Goal: Task Accomplishment & Management: Use online tool/utility

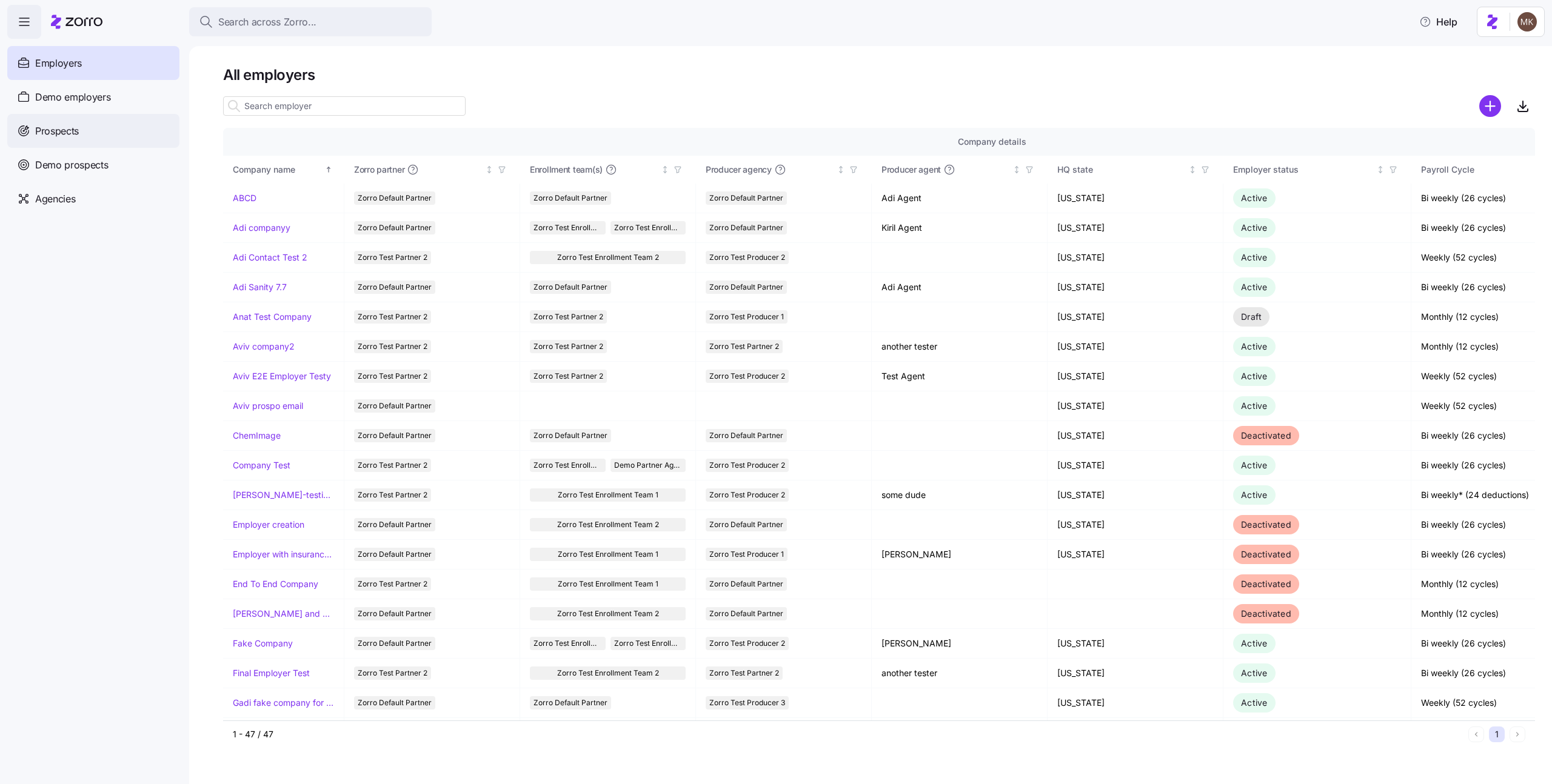
click at [74, 143] on div "Prospects" at bounding box center [93, 131] width 172 height 34
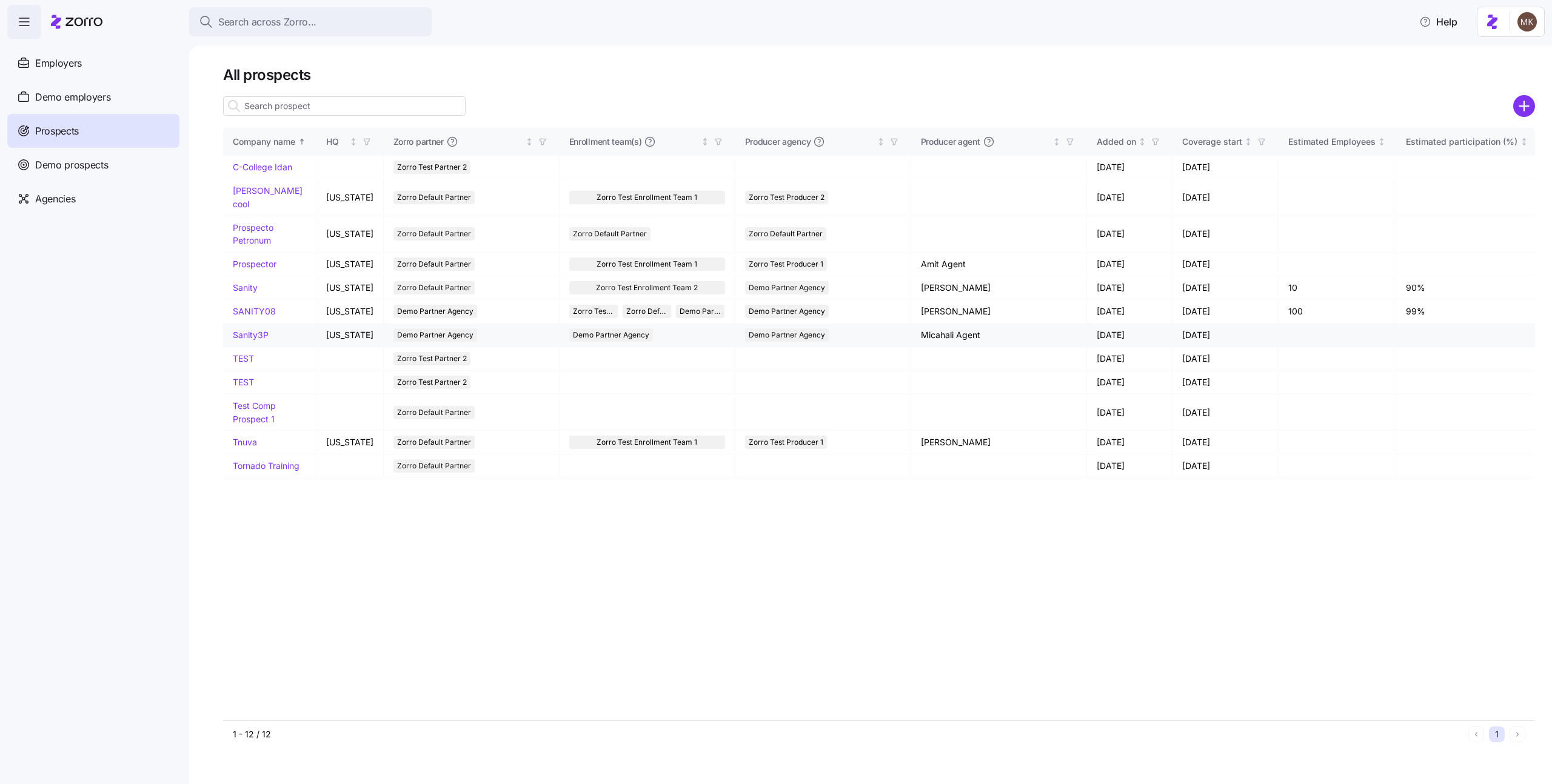
click at [255, 330] on link "Sanity3P" at bounding box center [250, 335] width 36 height 10
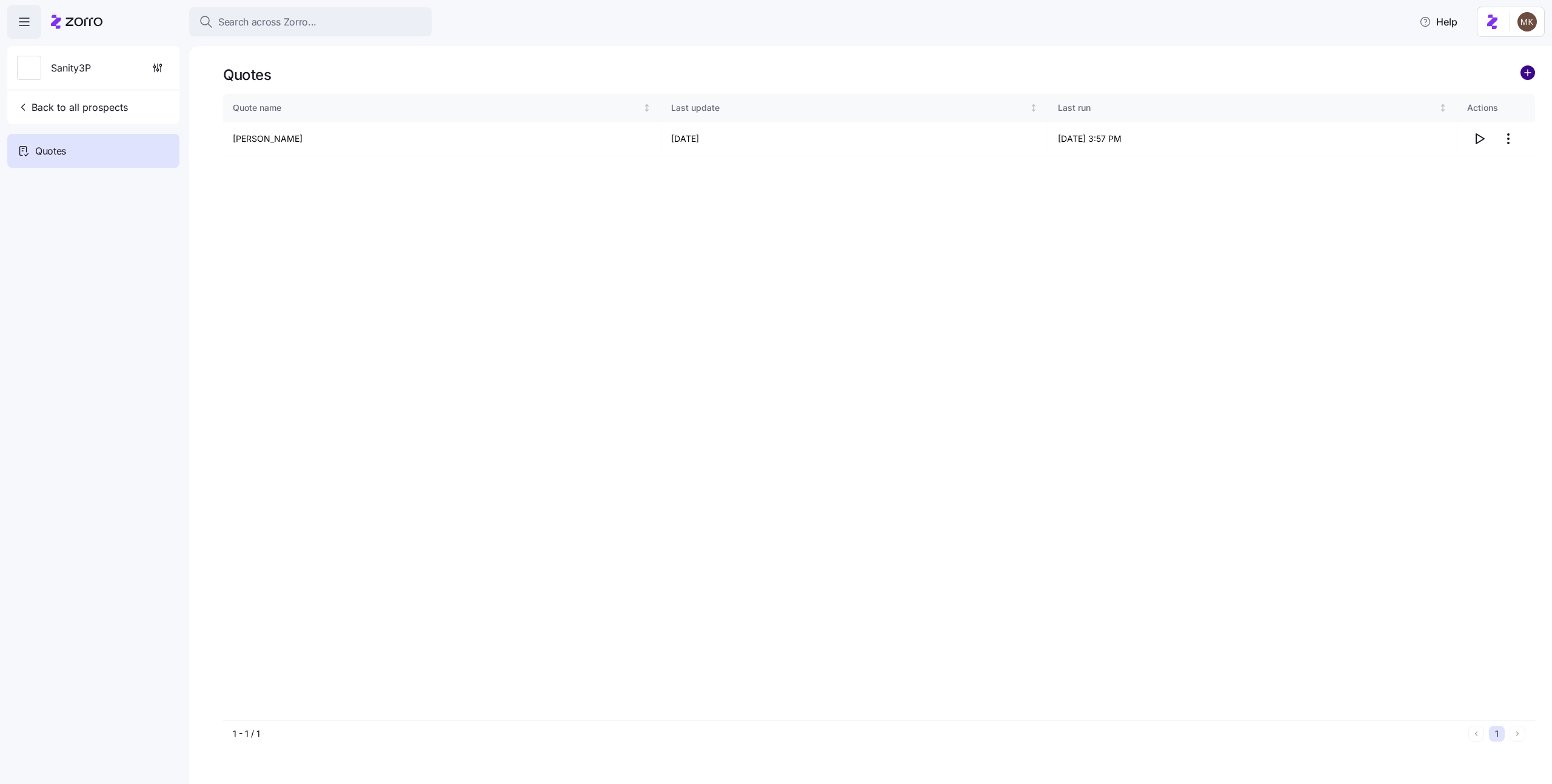
click at [1531, 72] on circle "add icon" at bounding box center [1527, 72] width 14 height 14
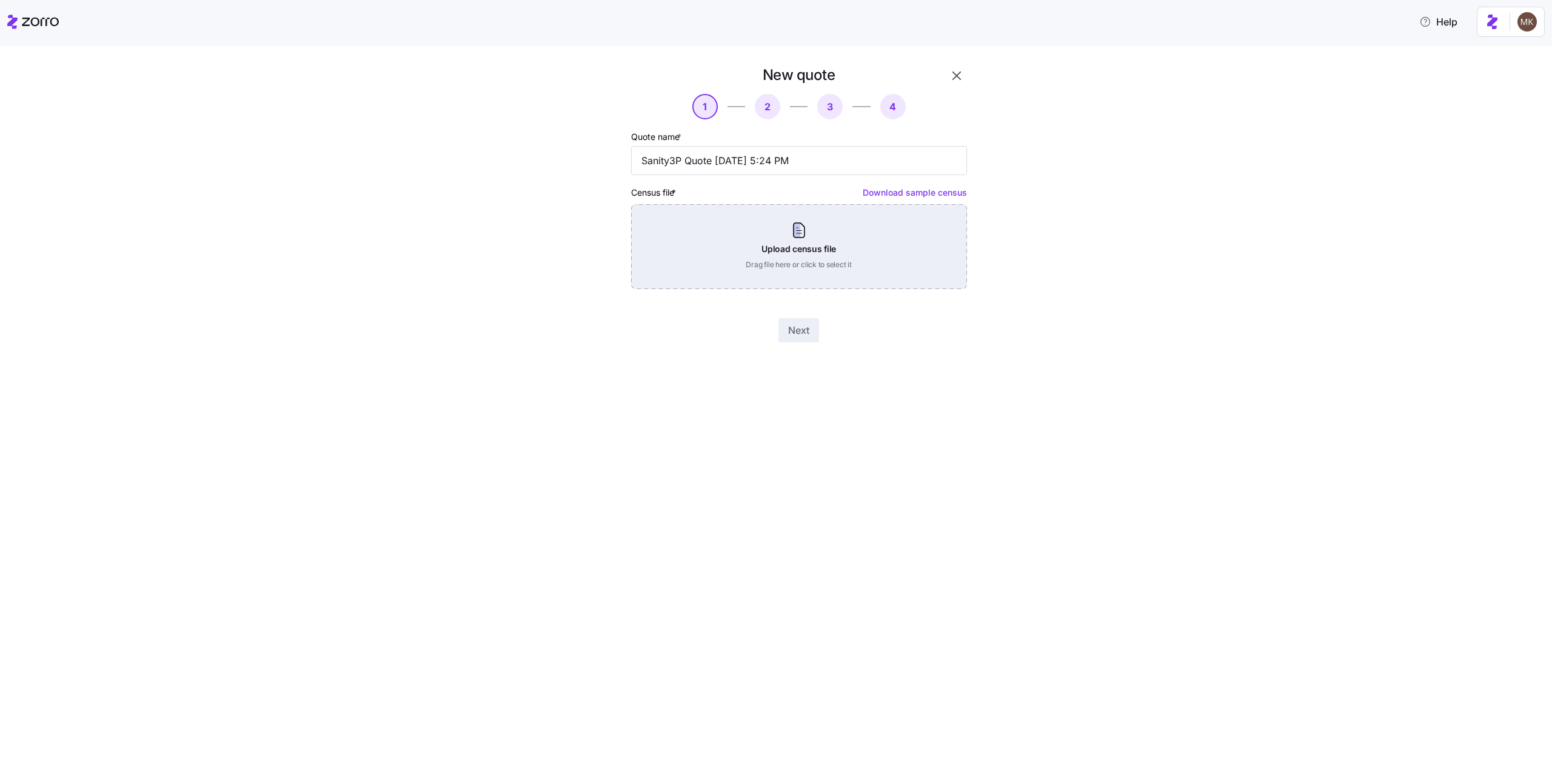
click at [743, 263] on div "Upload census file Drag file here or click to select it" at bounding box center [799, 246] width 336 height 85
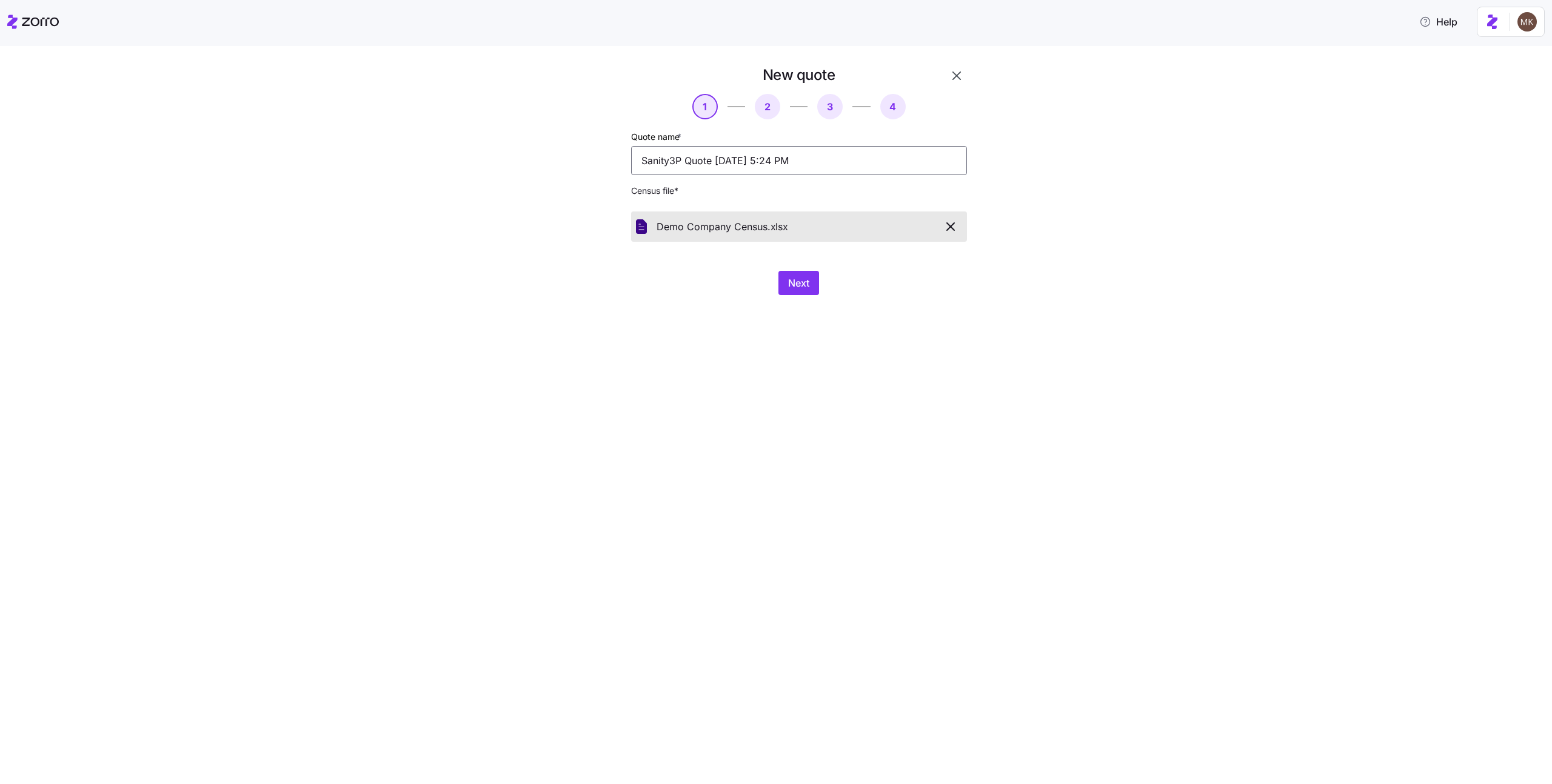
click at [819, 146] on input "Sanity3P Quote 08/24/2025 5:24 PM" at bounding box center [799, 160] width 336 height 29
type input "Demo comp"
click at [805, 293] on button "Next" at bounding box center [799, 283] width 41 height 25
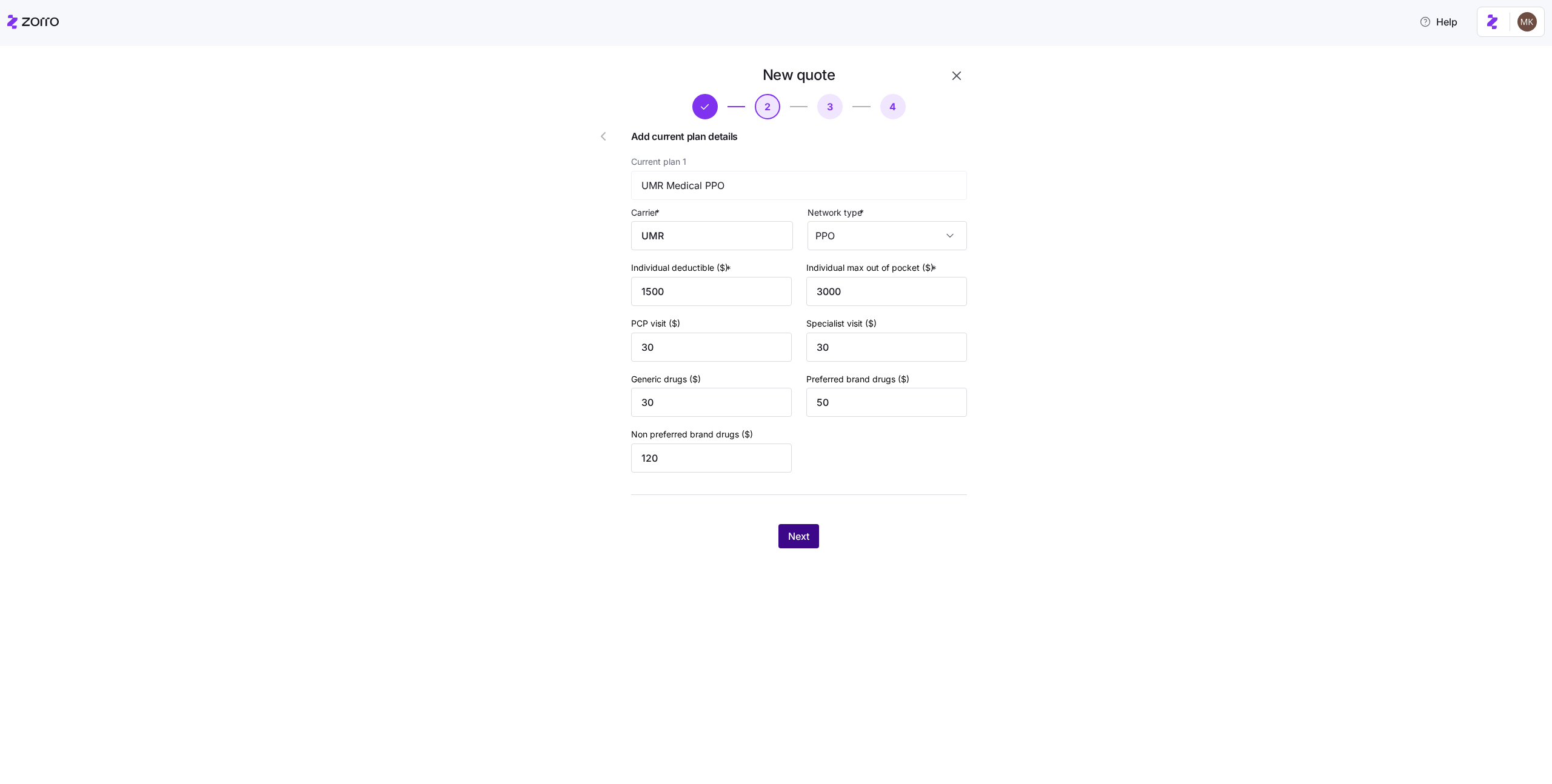
click at [813, 530] on button "Next" at bounding box center [799, 536] width 41 height 25
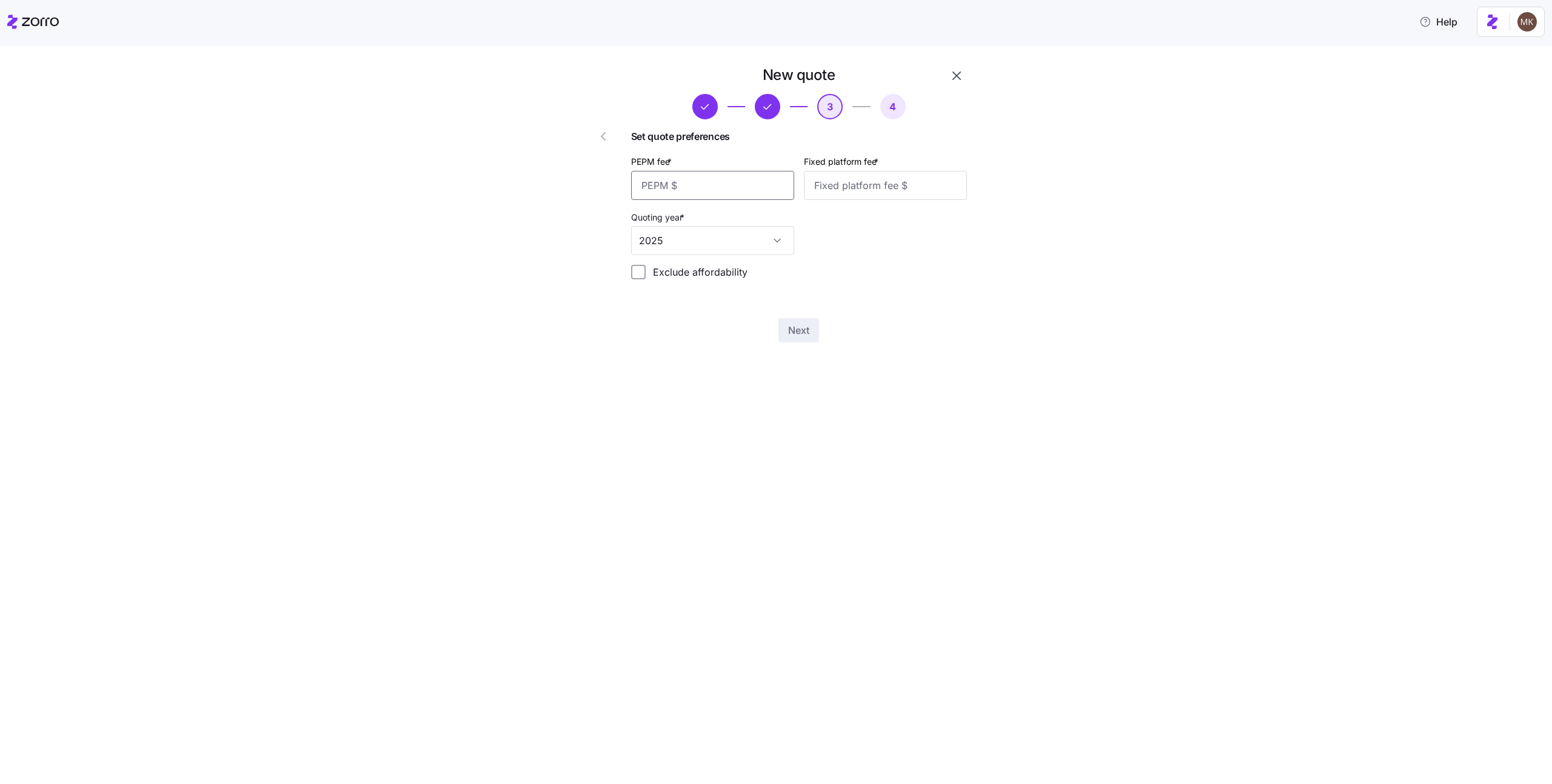
click at [664, 195] on input "PEPM fee *" at bounding box center [712, 185] width 163 height 29
type input "123"
click at [819, 185] on input "Fixed platform fee *" at bounding box center [885, 185] width 163 height 29
type input "123"
click at [799, 339] on button "Next" at bounding box center [799, 330] width 41 height 25
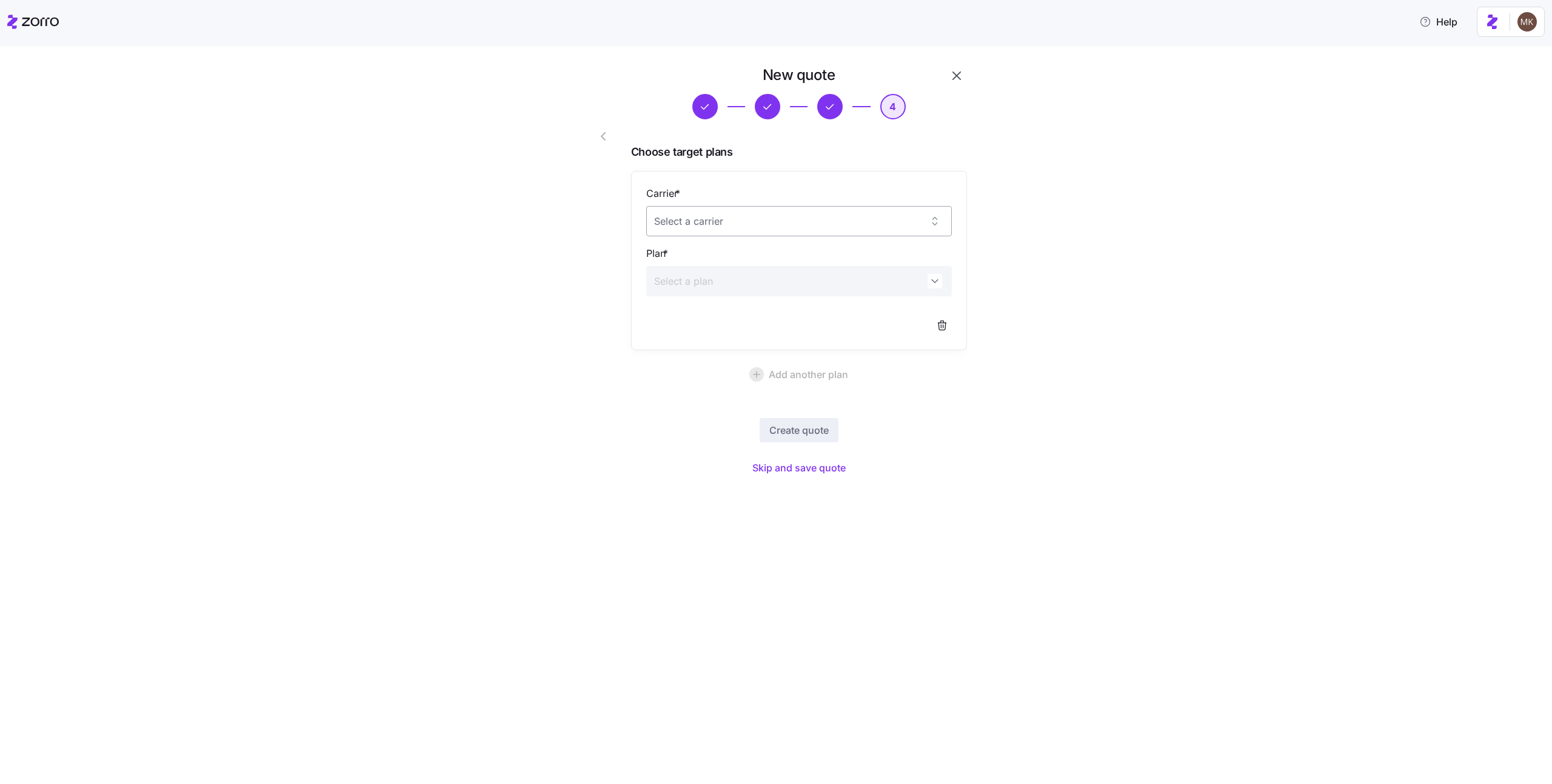
click at [816, 236] on div "Carrier * Plan *" at bounding box center [799, 260] width 305 height 149
click at [812, 226] on input "Carrier *" at bounding box center [799, 221] width 305 height 30
click at [791, 259] on div "Ambetter" at bounding box center [799, 258] width 296 height 25
type input "Ambetter"
click at [769, 288] on input "Plan *" at bounding box center [799, 281] width 305 height 30
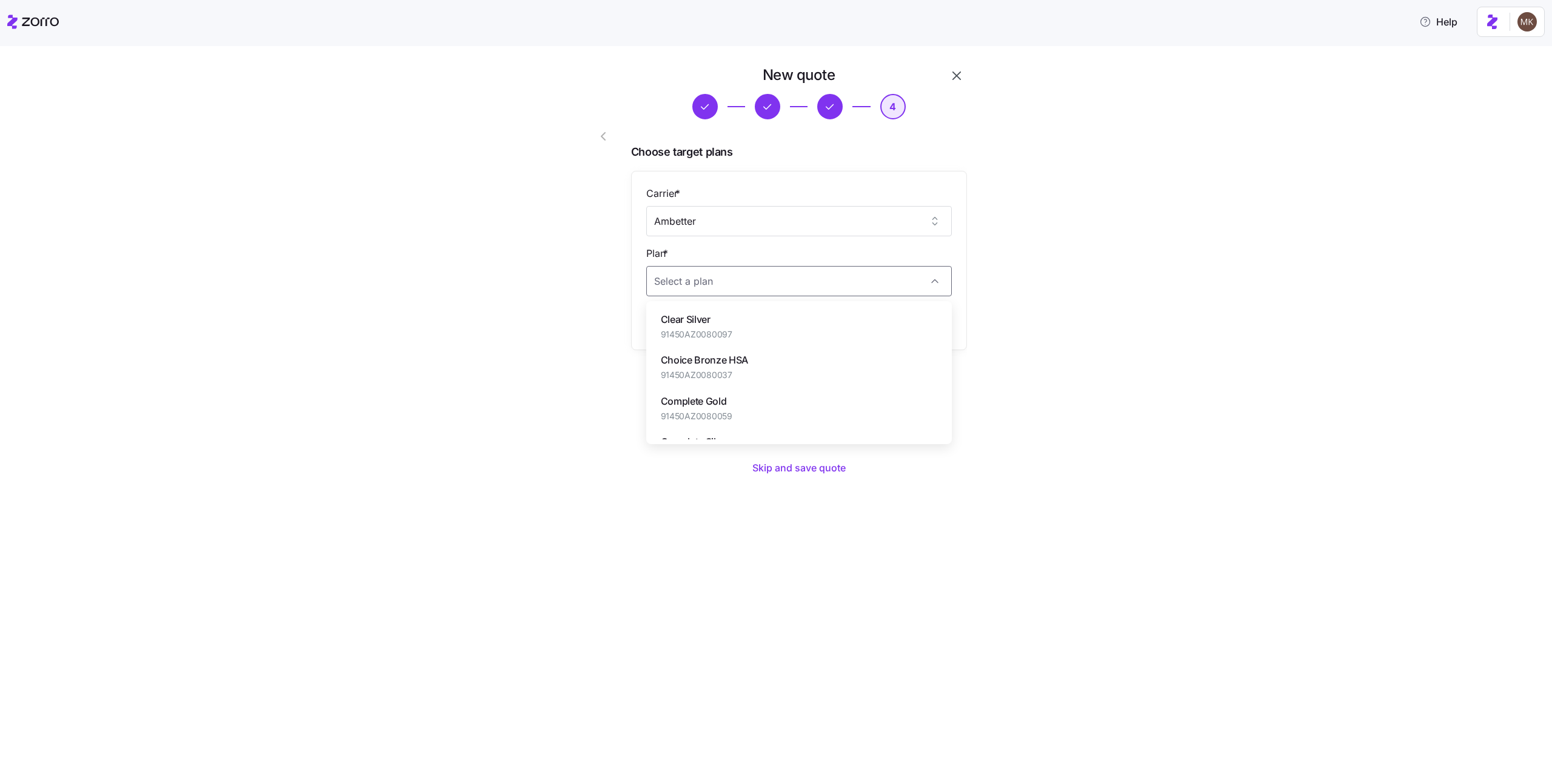
click at [759, 312] on div "Clear Silver 91450AZ0080097" at bounding box center [799, 326] width 296 height 41
type input "Clear Silver"
click at [791, 427] on span "Create quote" at bounding box center [799, 430] width 59 height 15
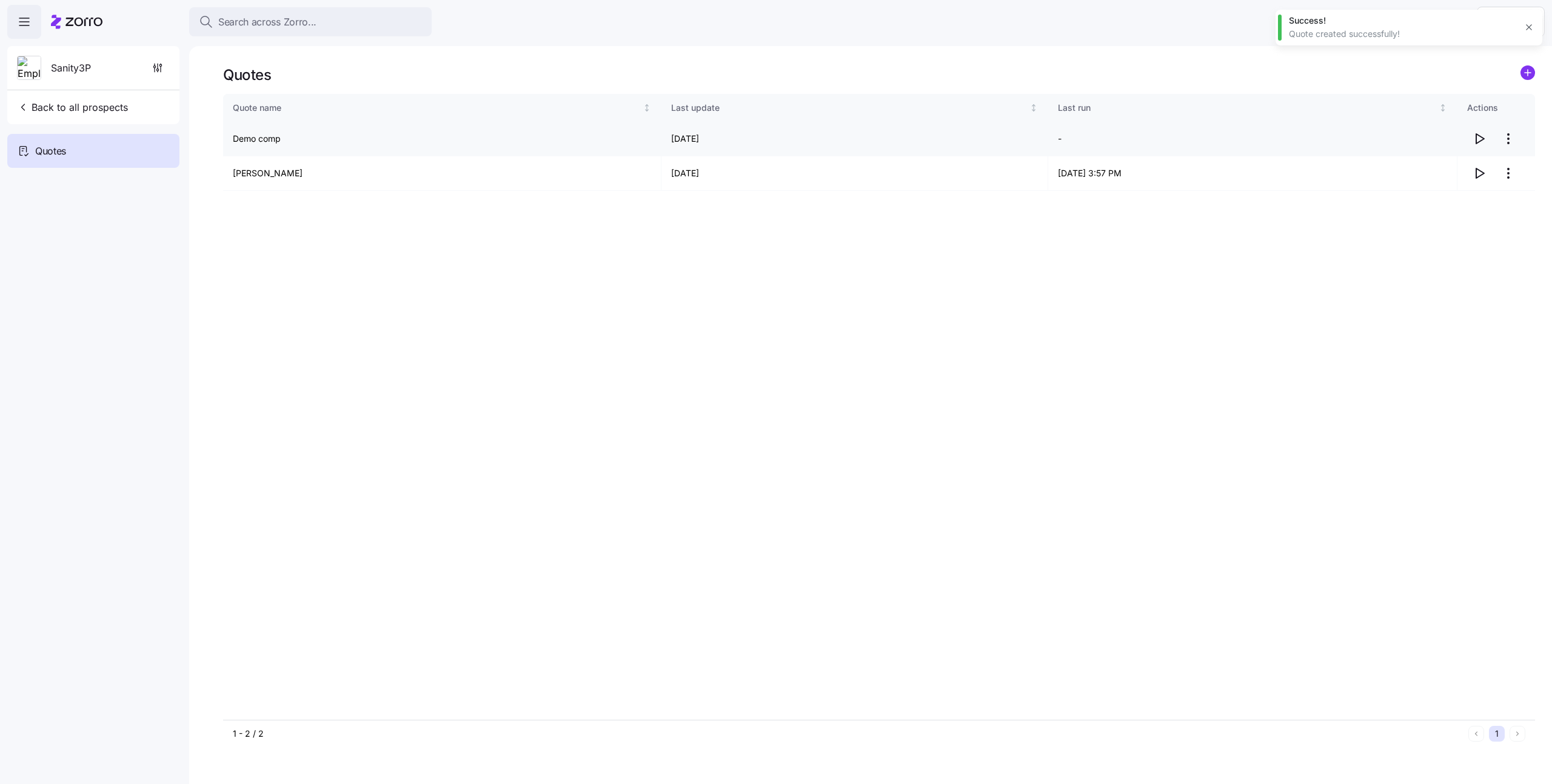
click at [1478, 142] on icon "button" at bounding box center [1479, 139] width 15 height 15
click at [1534, 69] on icon "add icon" at bounding box center [1527, 72] width 15 height 15
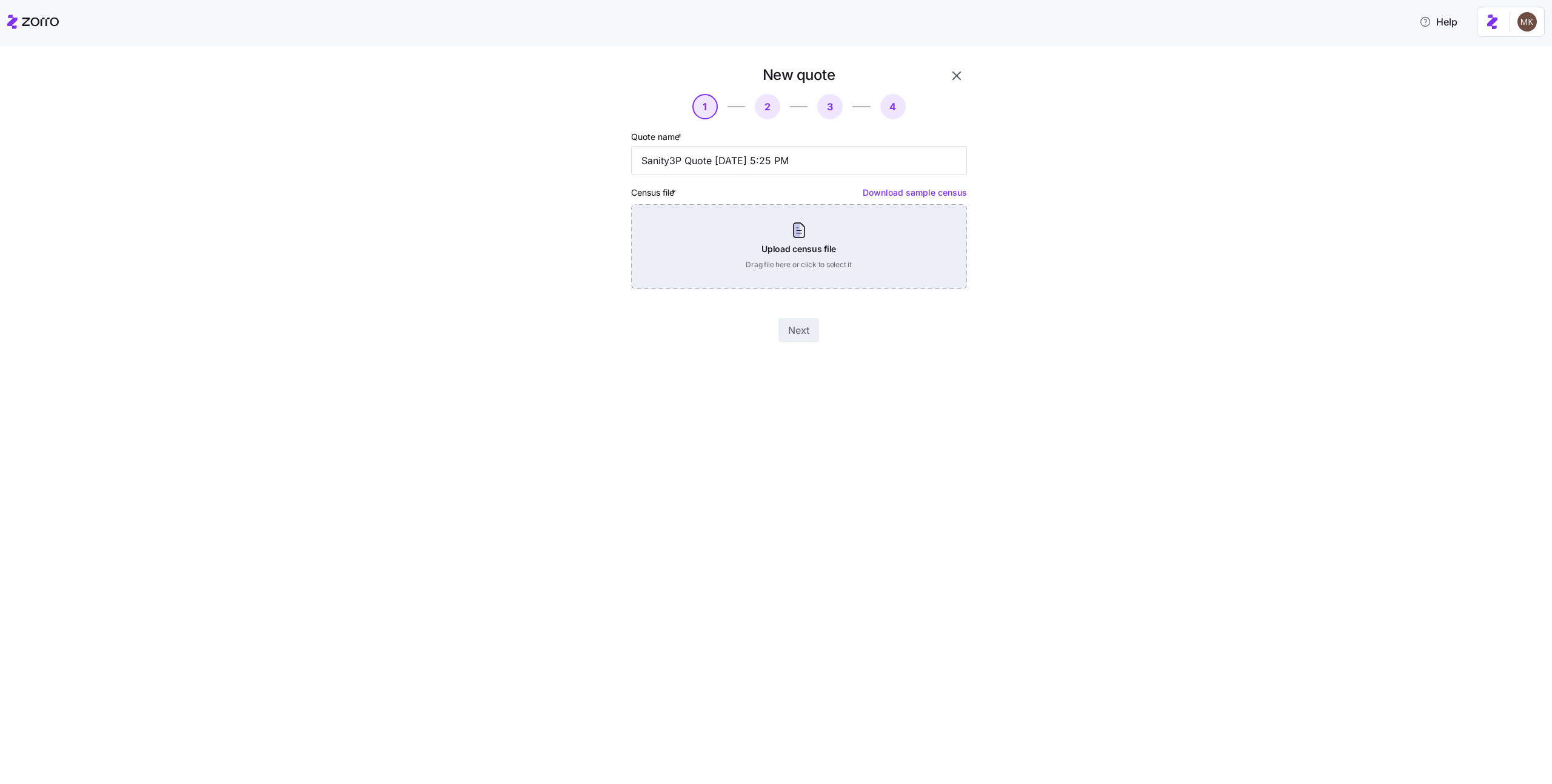
click at [791, 233] on div "Upload census file Drag file here or click to select it" at bounding box center [799, 246] width 336 height 85
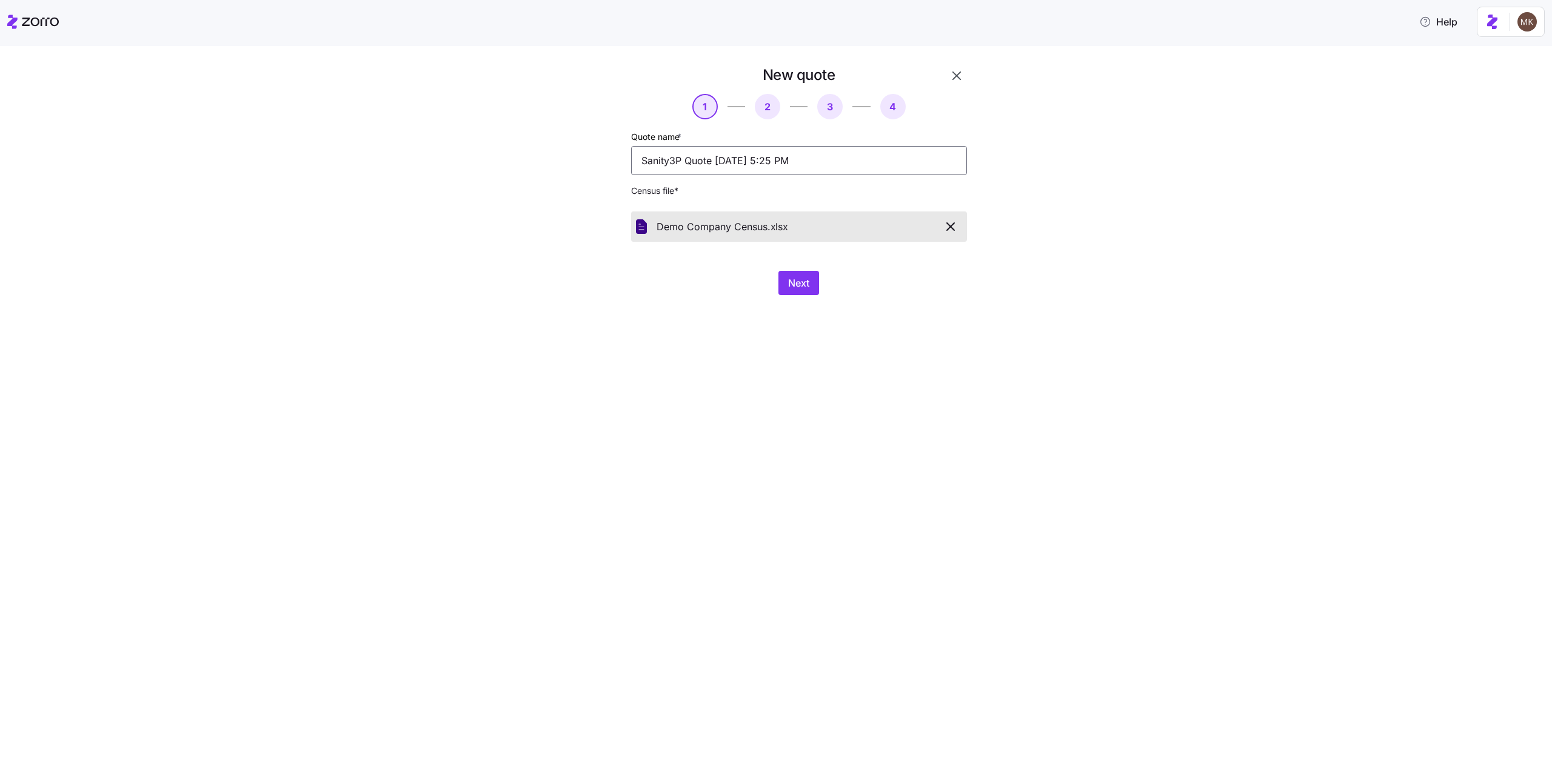
drag, startPoint x: 830, startPoint y: 165, endPoint x: 562, endPoint y: 172, distance: 268.1
click at [562, 172] on div "New quote 1 2 3 4 Quote name * Sanity3P Quote [DATE] 5:25 PM Census file * Demo…" at bounding box center [764, 180] width 414 height 239
type input "Demo comp"
click at [809, 281] on button "Next" at bounding box center [799, 283] width 41 height 25
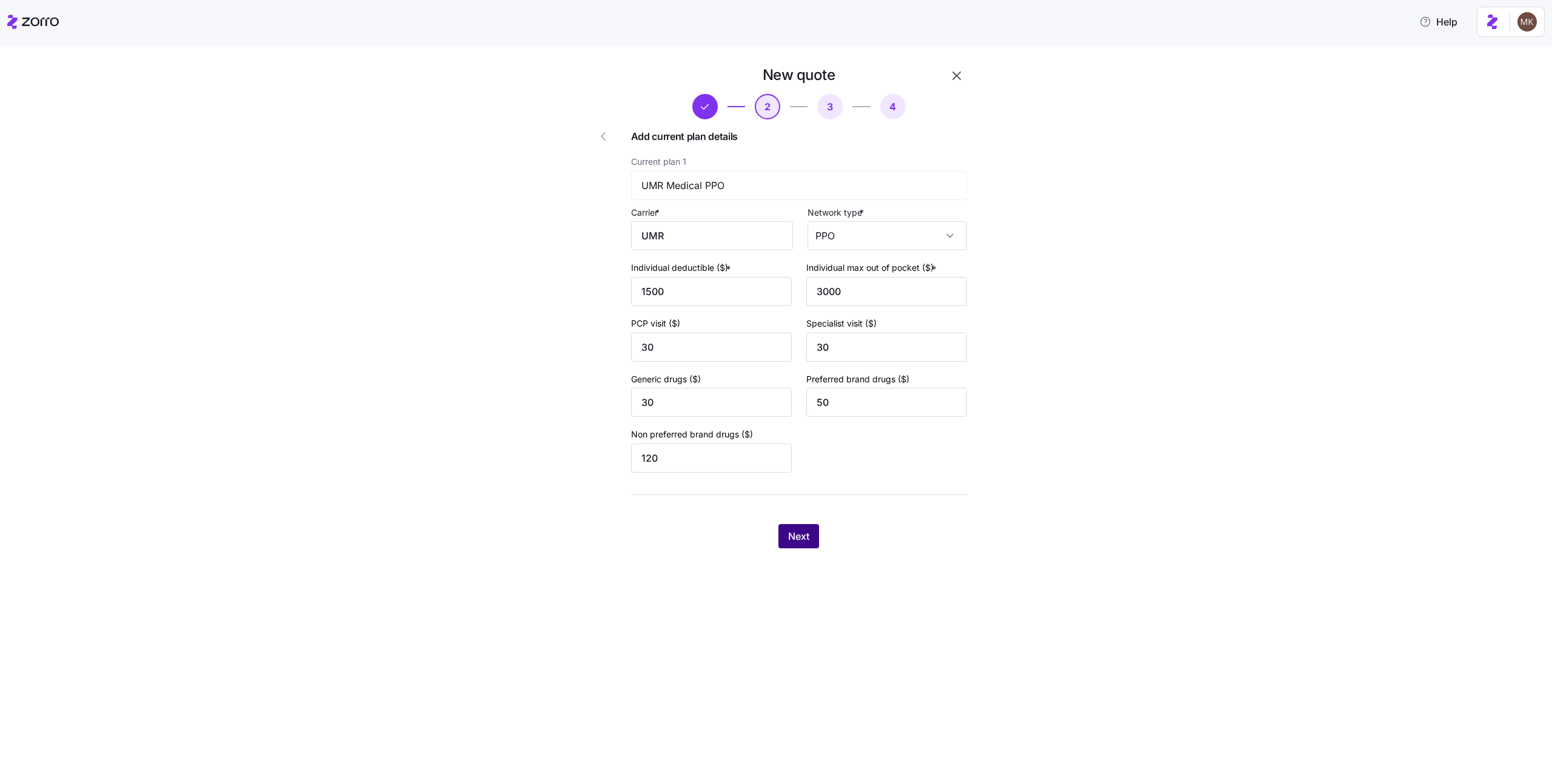
click at [818, 534] on button "Next" at bounding box center [799, 536] width 41 height 25
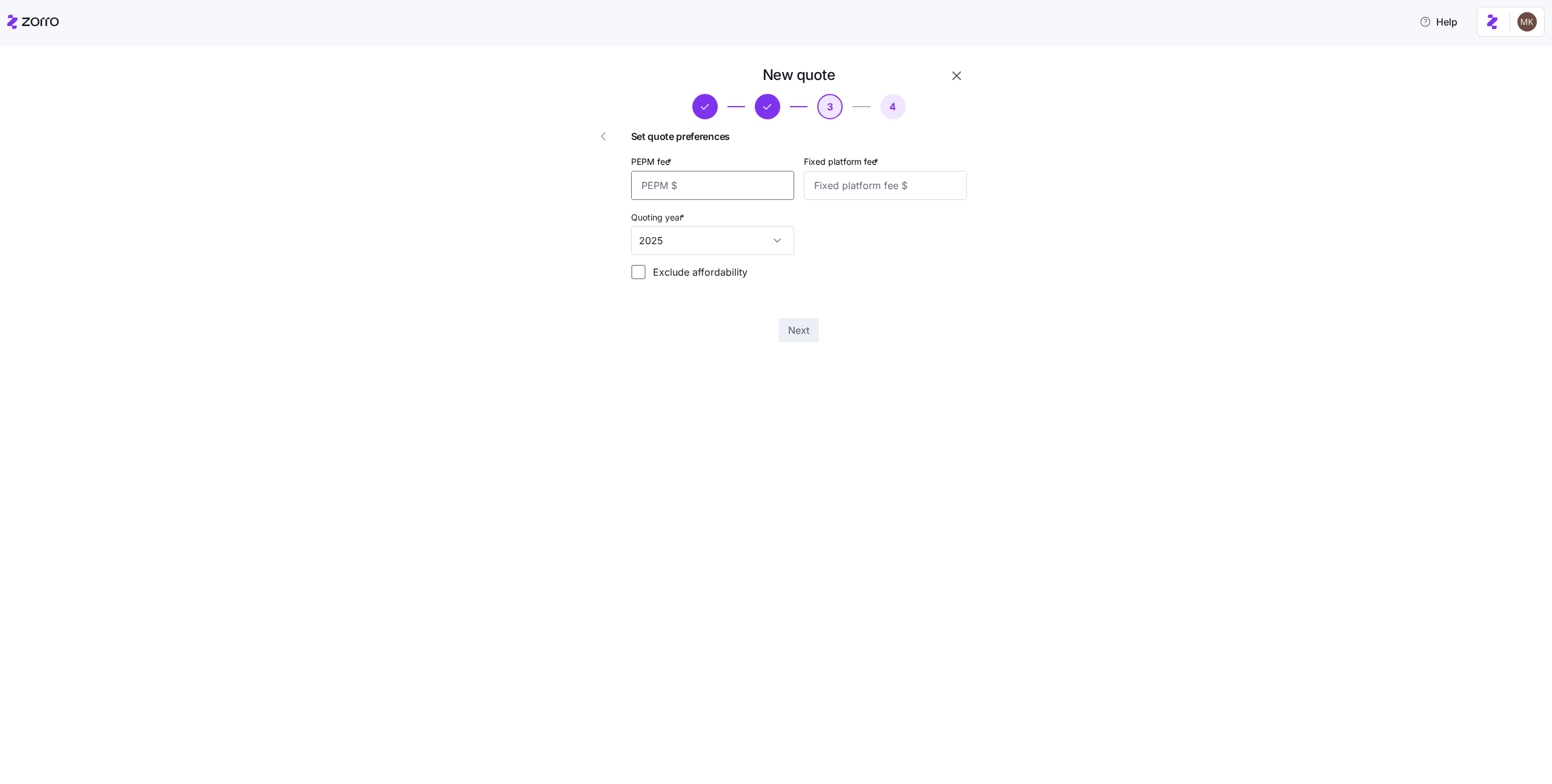
click at [721, 194] on input "PEPM fee *" at bounding box center [712, 185] width 163 height 29
type input "123"
click at [792, 328] on span "Next" at bounding box center [799, 330] width 21 height 15
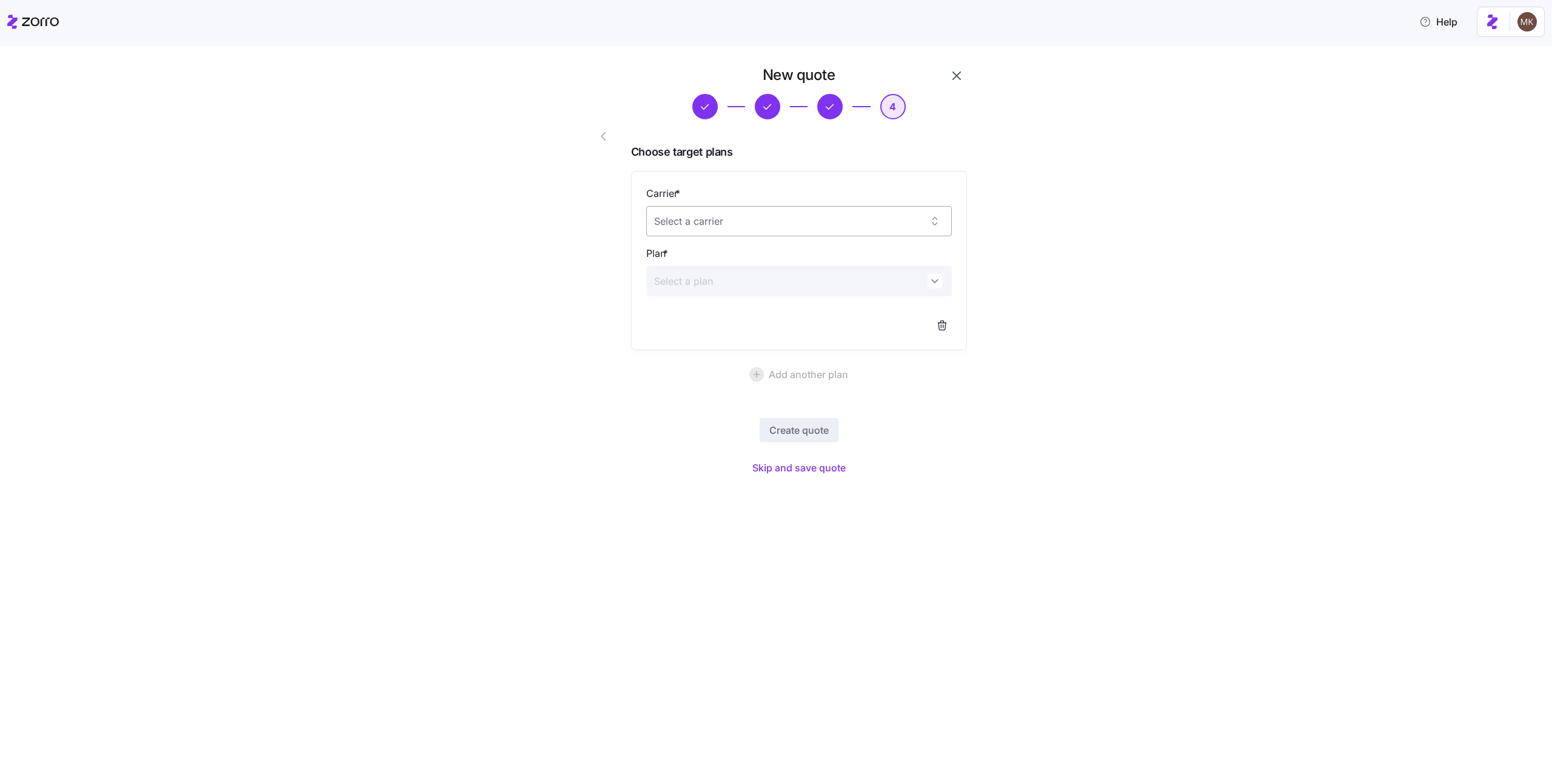
click at [828, 220] on input "Carrier *" at bounding box center [799, 221] width 305 height 30
click at [799, 255] on div "Ambetter" at bounding box center [799, 258] width 296 height 25
type input "Ambetter"
click at [802, 285] on input "Plan *" at bounding box center [799, 281] width 305 height 30
click at [786, 316] on div "Clear Silver 91450AZ0080097" at bounding box center [799, 326] width 296 height 41
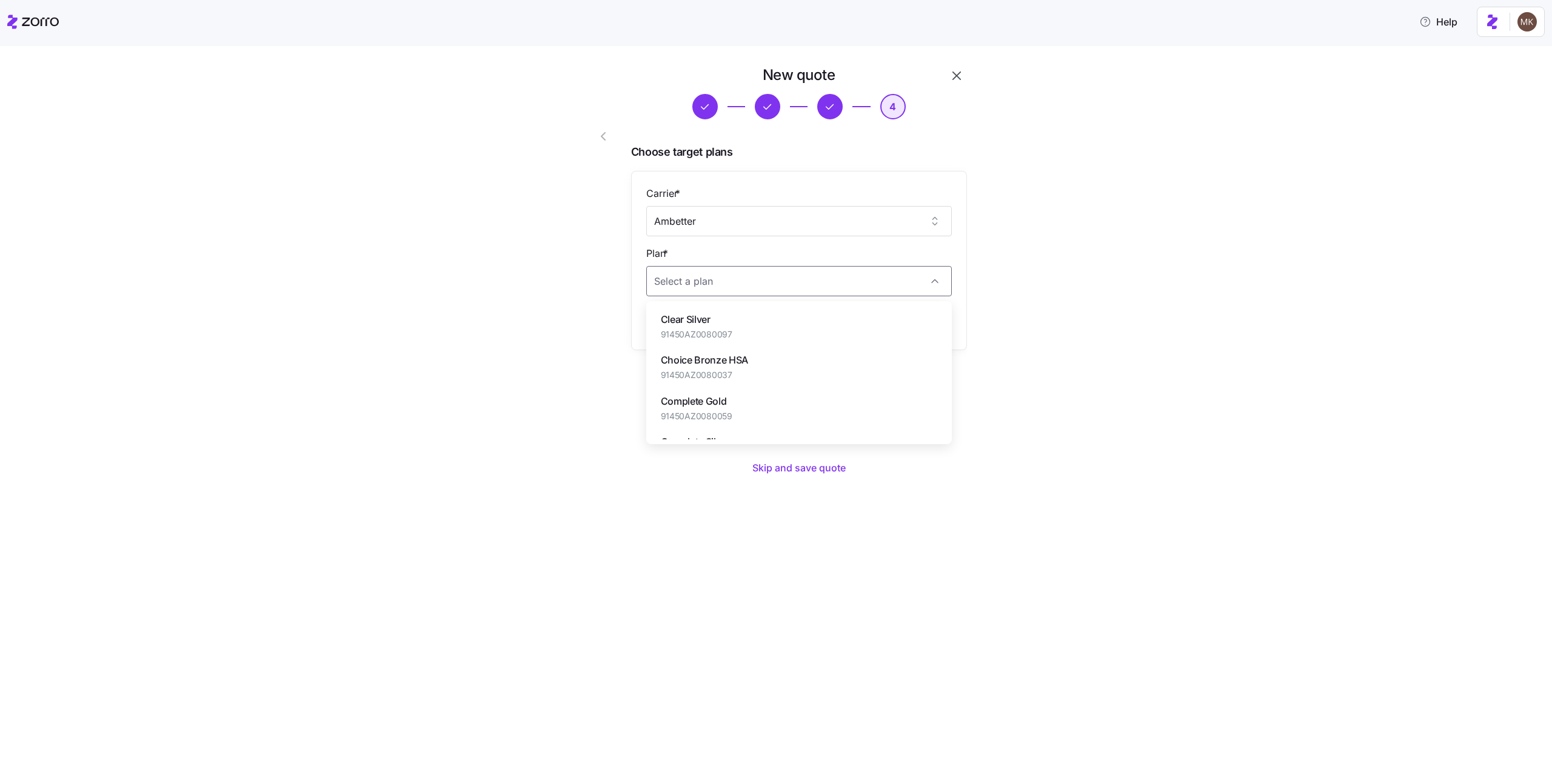
type input "Clear Silver"
click at [819, 426] on span "Create quote" at bounding box center [799, 430] width 59 height 15
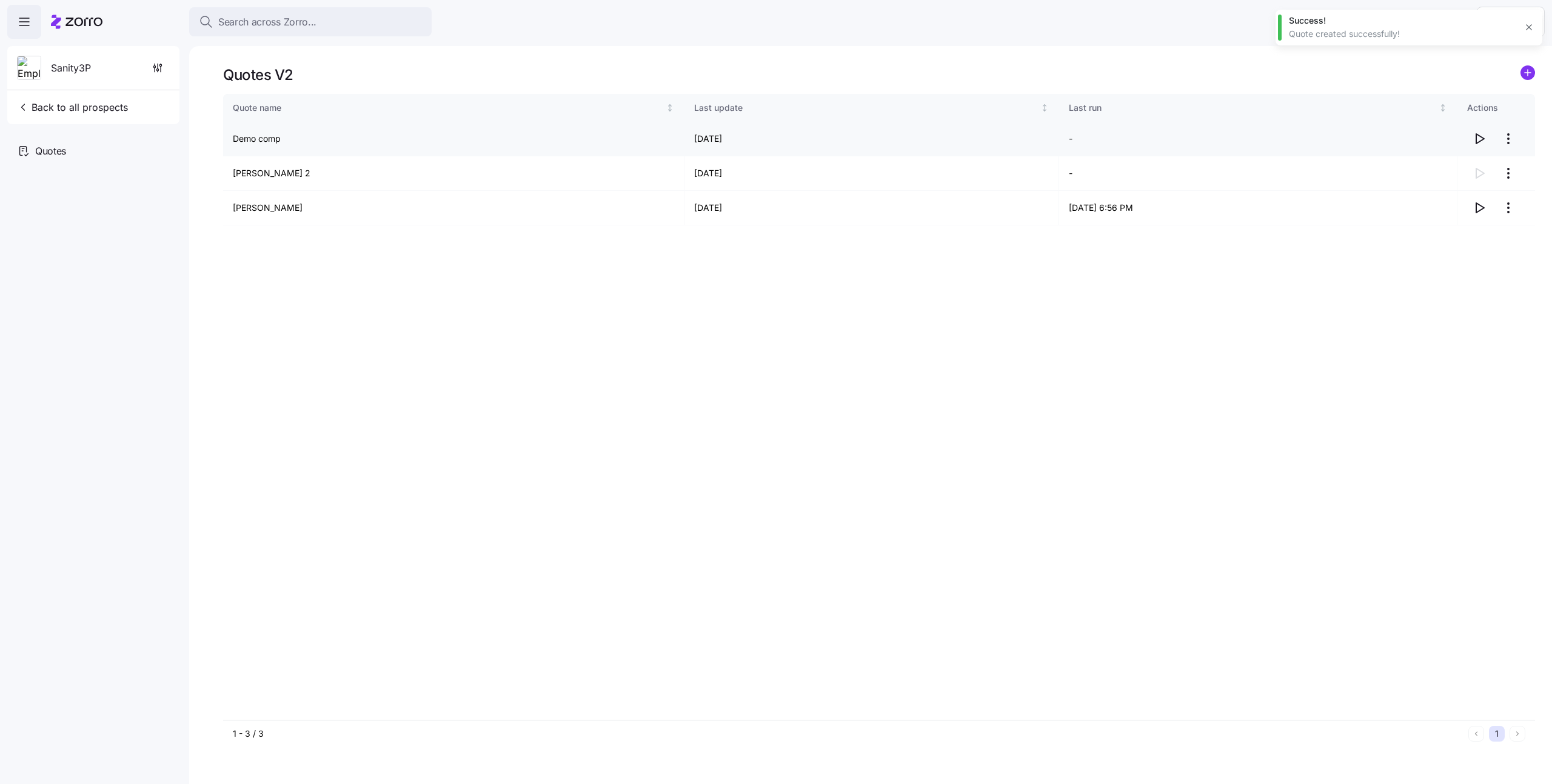
click at [1480, 139] on icon "button" at bounding box center [1479, 139] width 15 height 15
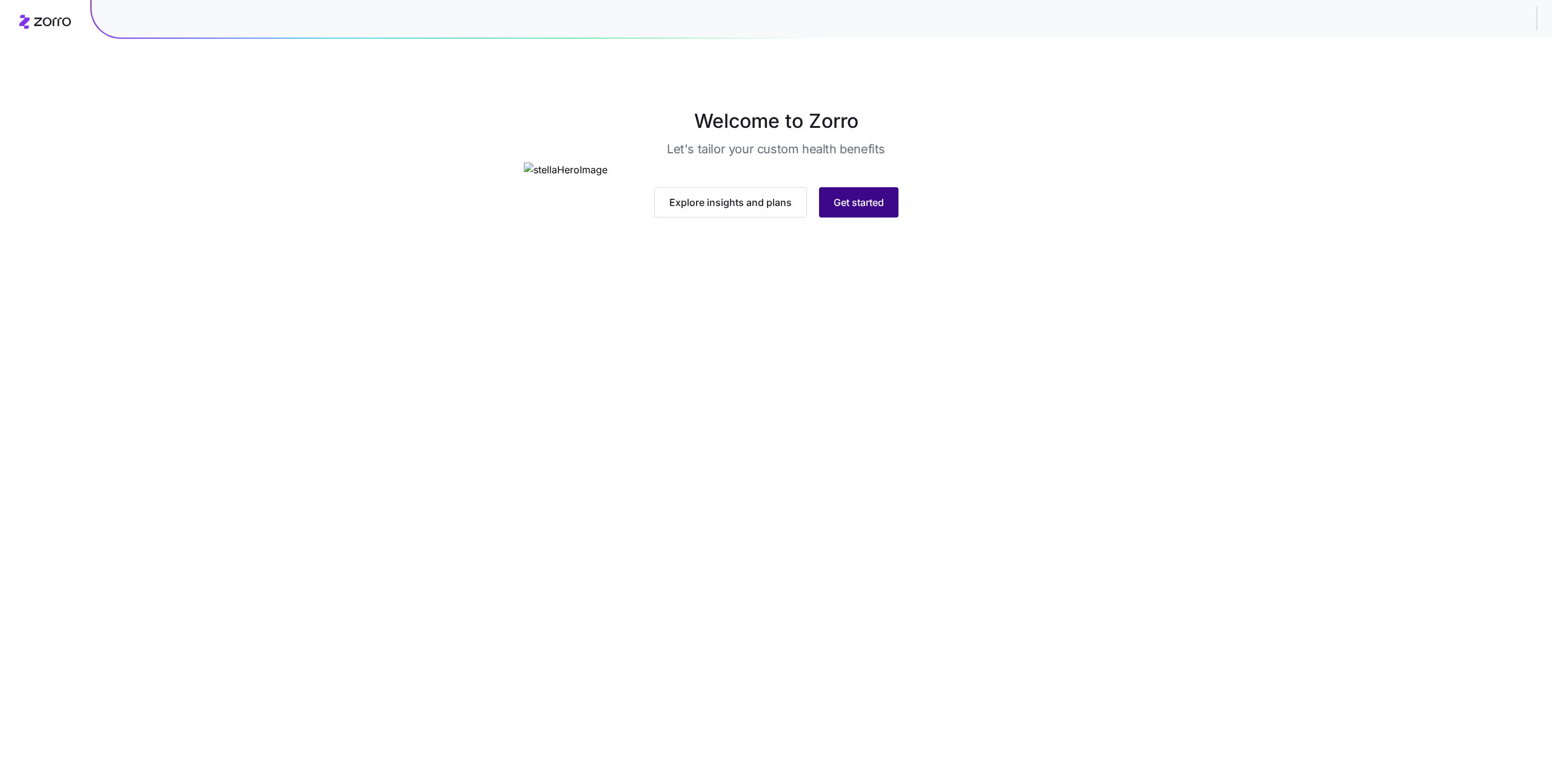
click at [846, 210] on span "Get started" at bounding box center [859, 202] width 50 height 15
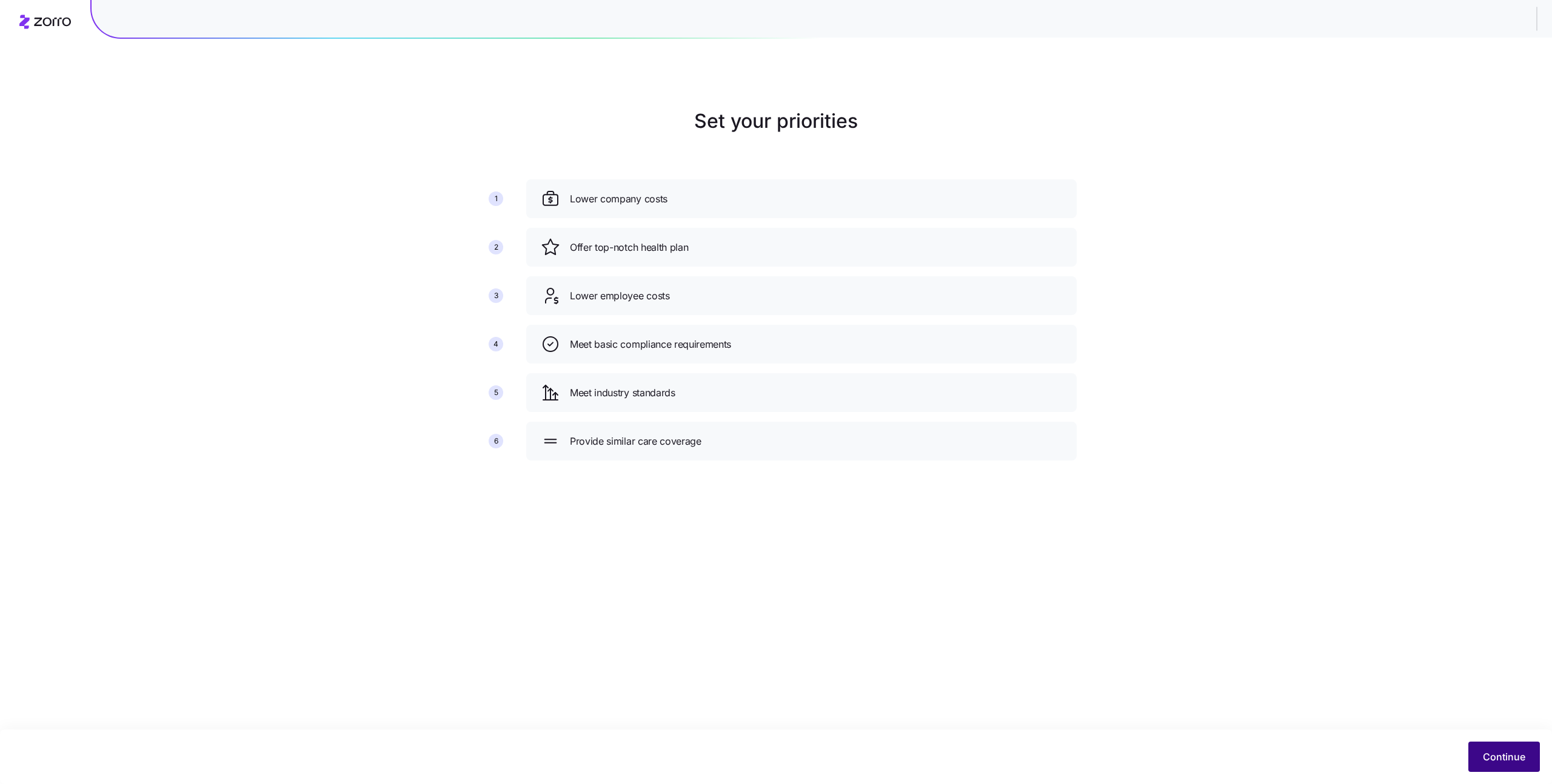
click at [1485, 753] on span "Continue" at bounding box center [1504, 756] width 43 height 15
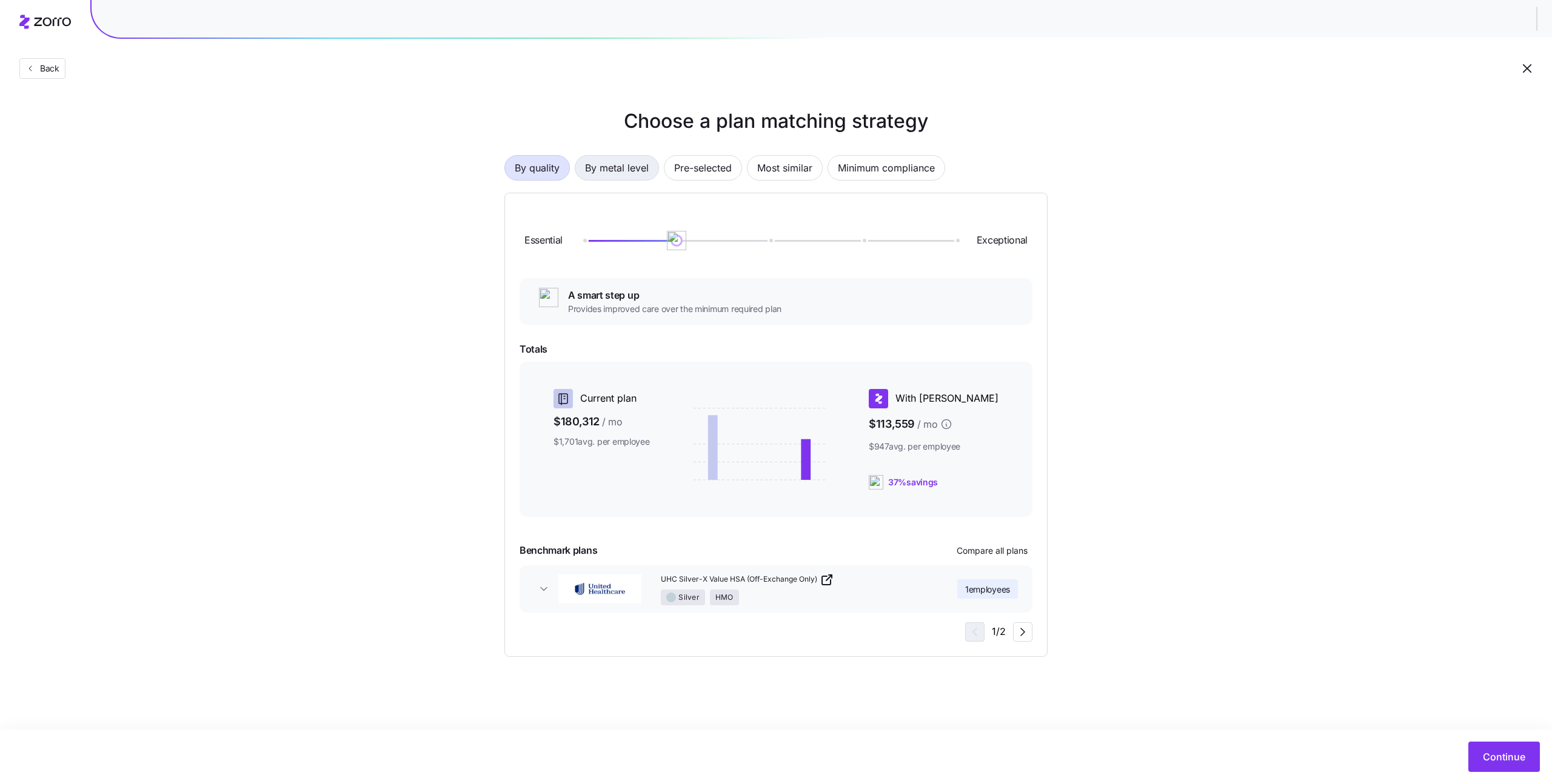
click at [611, 174] on span "By metal level" at bounding box center [617, 168] width 64 height 25
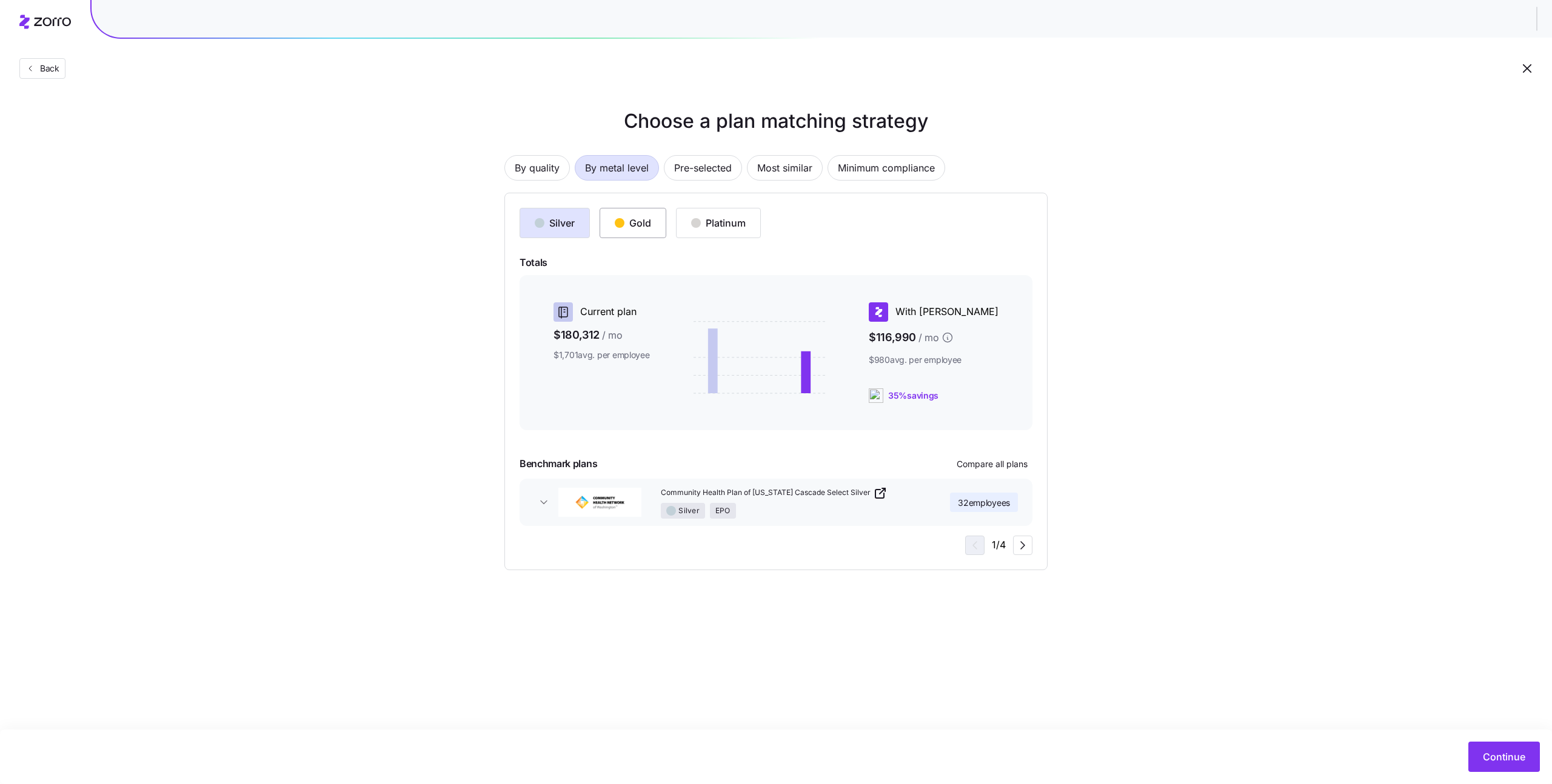
click at [657, 232] on button "Gold" at bounding box center [633, 223] width 66 height 30
click at [1496, 760] on span "Continue" at bounding box center [1504, 756] width 43 height 15
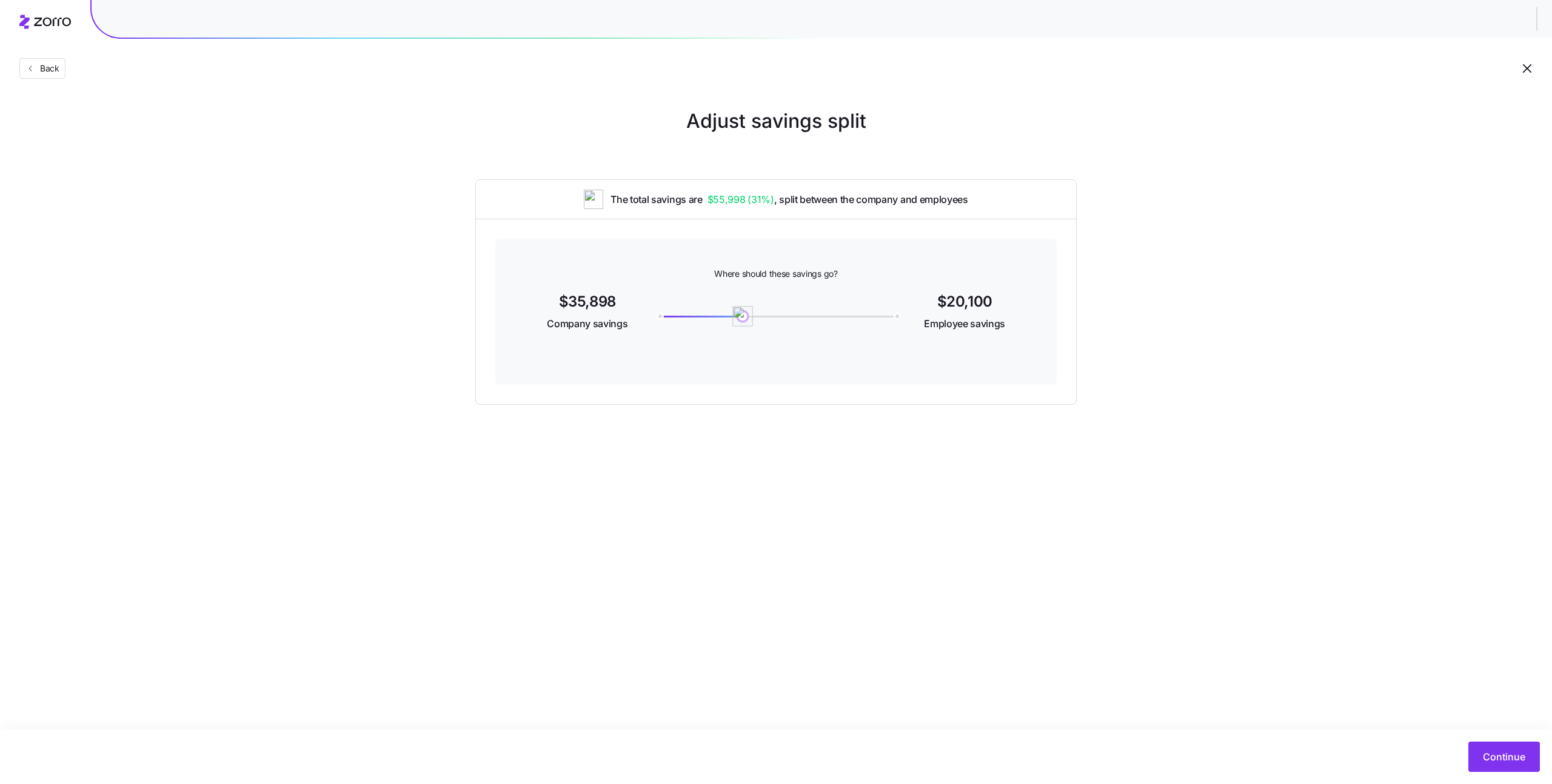
click at [742, 316] on div "20100" at bounding box center [776, 316] width 237 height 2
click at [727, 314] on div "20100" at bounding box center [776, 316] width 237 height 5
drag, startPoint x: 724, startPoint y: 316, endPoint x: 748, endPoint y: 316, distance: 24.0
click at [748, 316] on img at bounding box center [748, 316] width 21 height 21
click at [746, 323] on img at bounding box center [746, 316] width 21 height 21
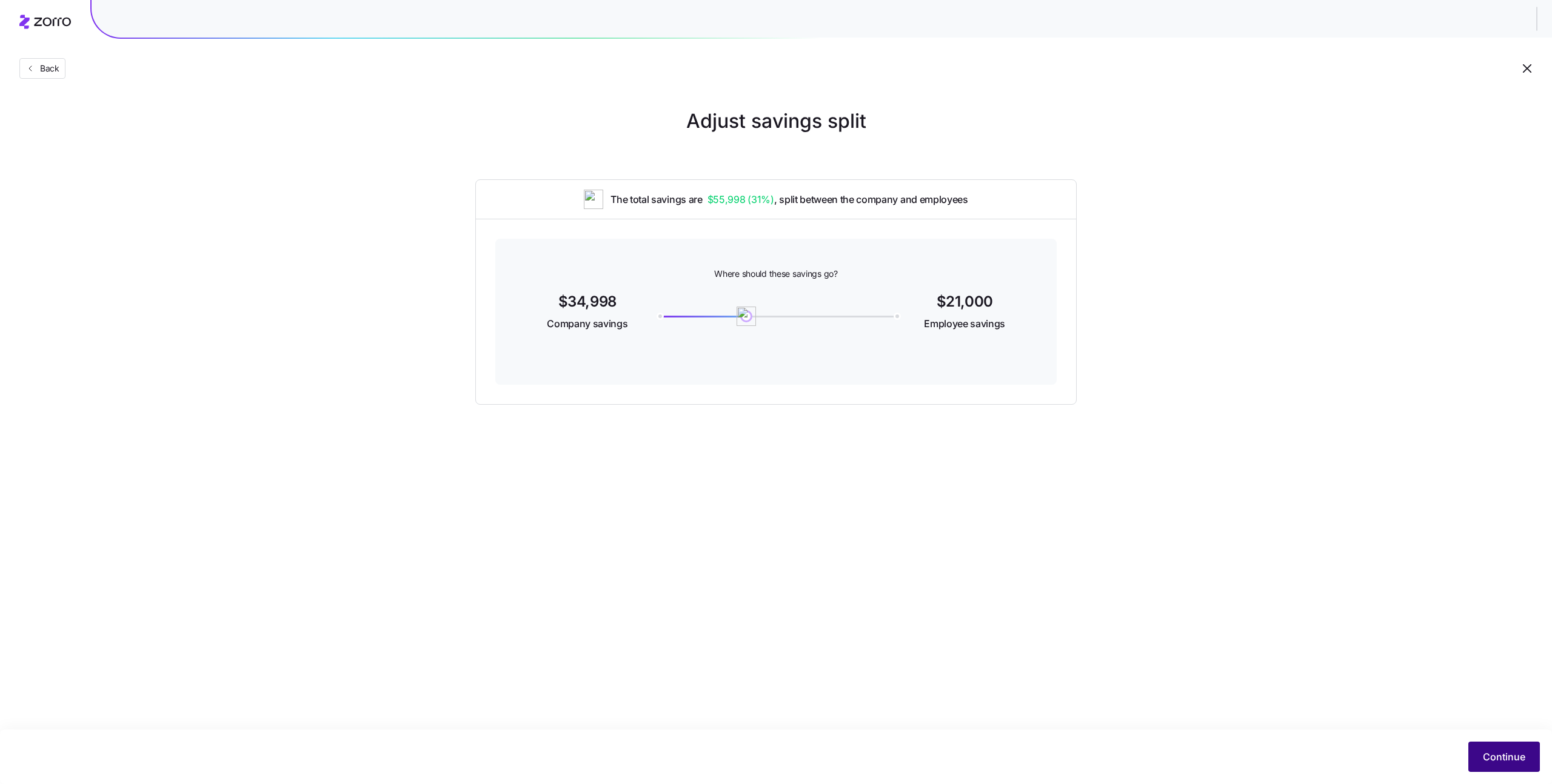
click at [1481, 749] on button "Continue" at bounding box center [1504, 756] width 72 height 30
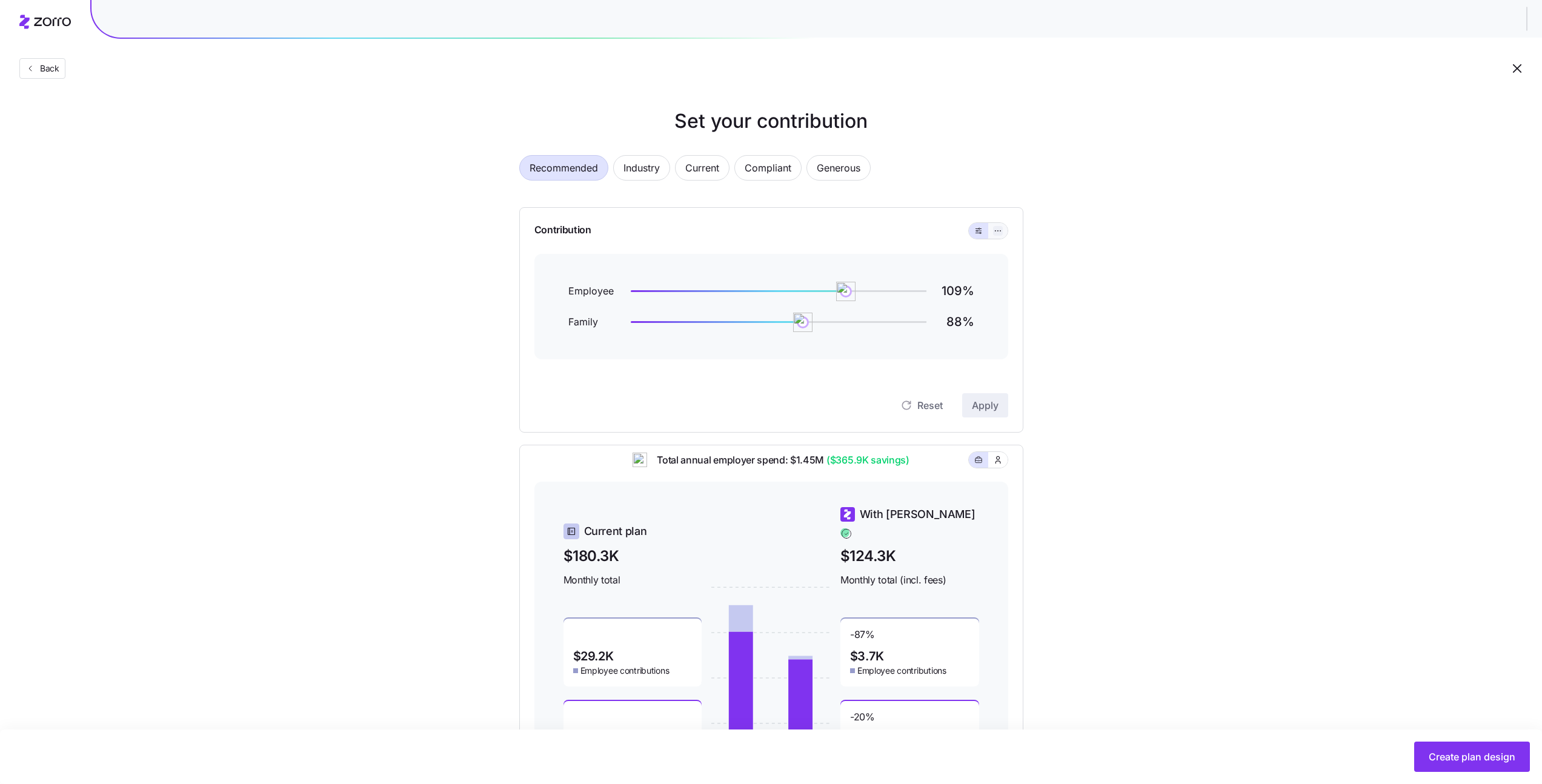
click at [993, 228] on button "button" at bounding box center [998, 230] width 10 height 10
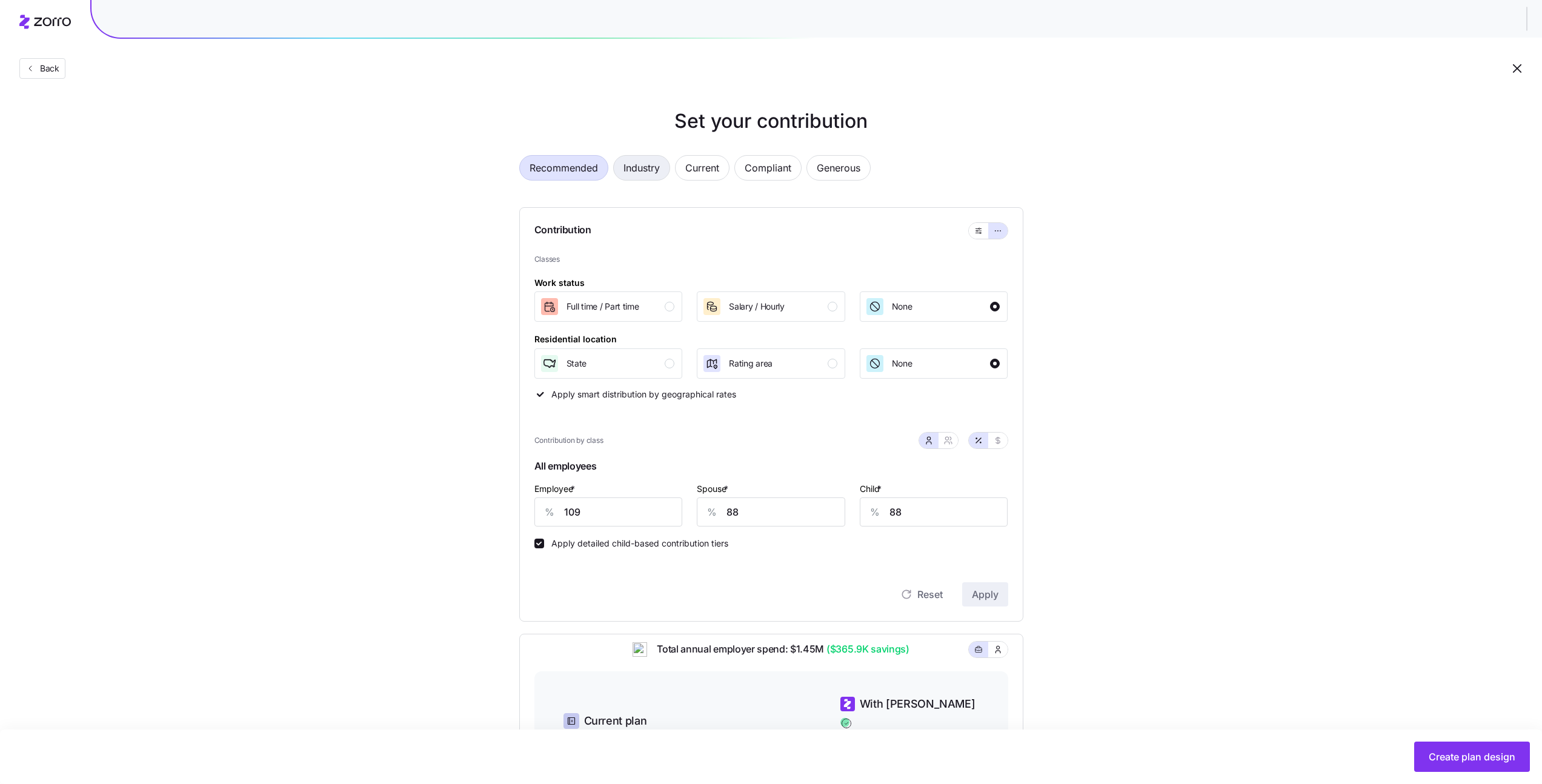
click at [658, 171] on span "Industry" at bounding box center [642, 168] width 36 height 25
type input "70"
type input "56"
click at [49, 74] on span "Back" at bounding box center [47, 68] width 25 height 12
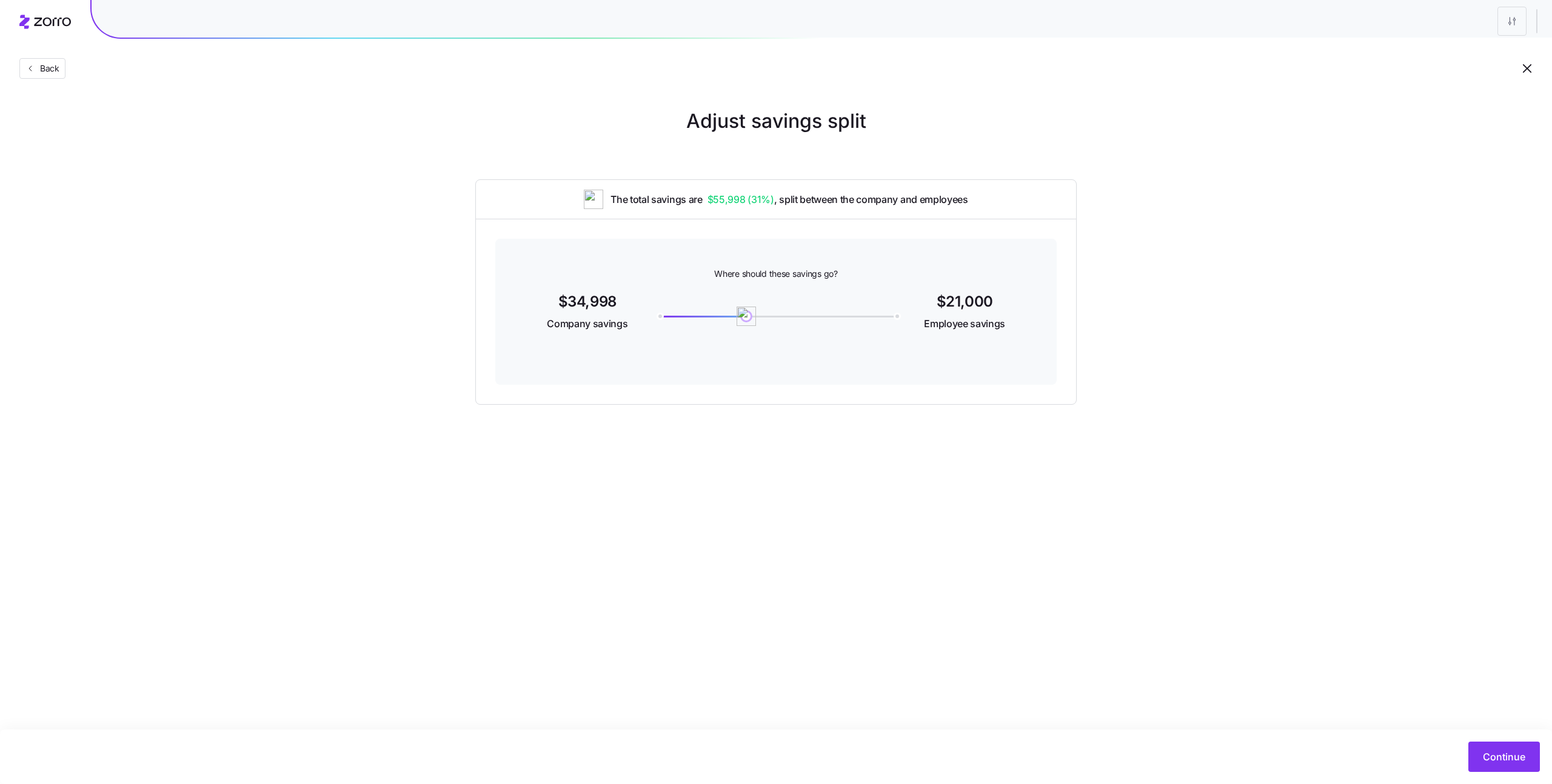
click at [49, 74] on span "Back" at bounding box center [47, 68] width 25 height 12
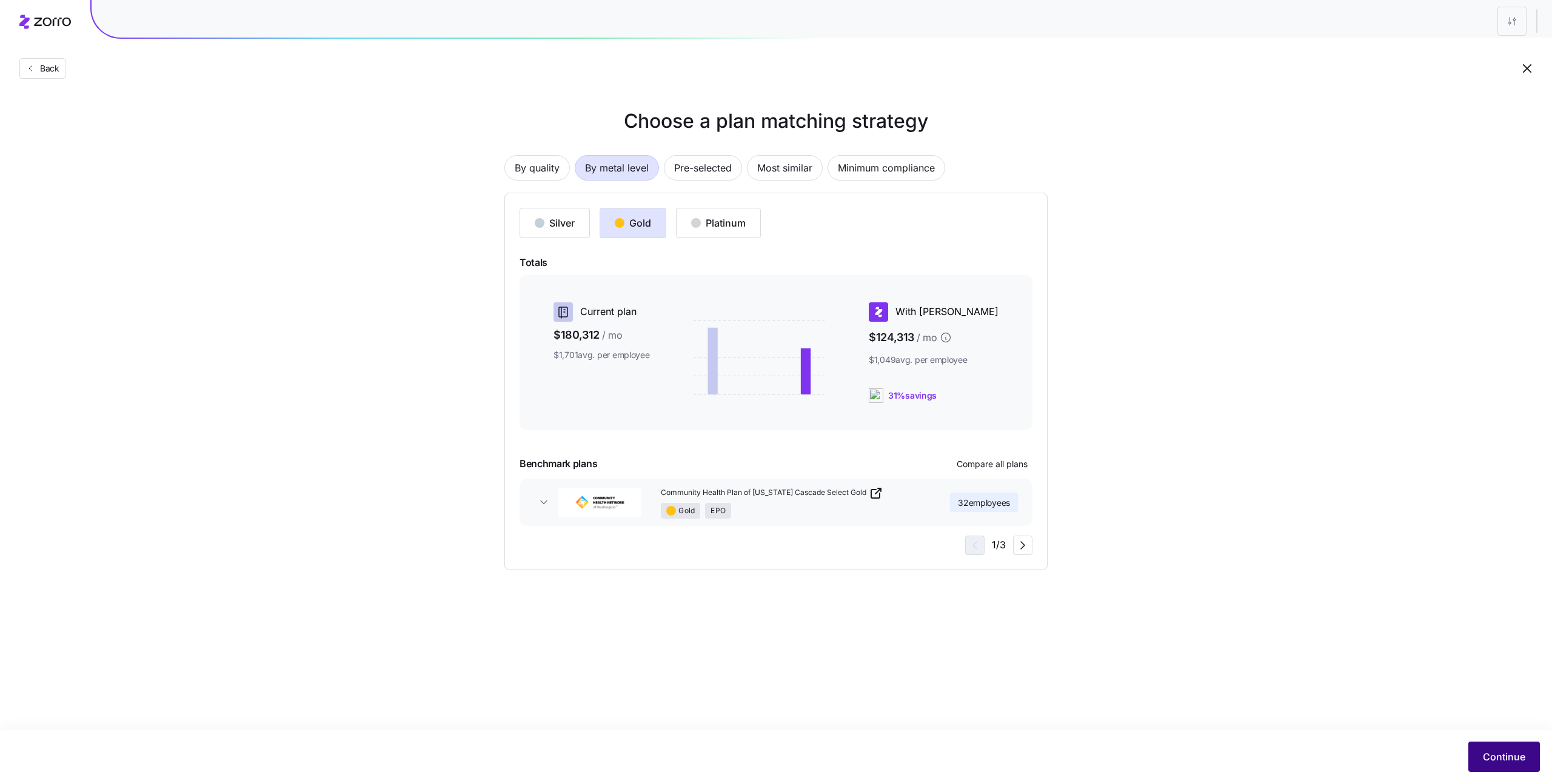
click at [1502, 758] on span "Continue" at bounding box center [1504, 756] width 43 height 15
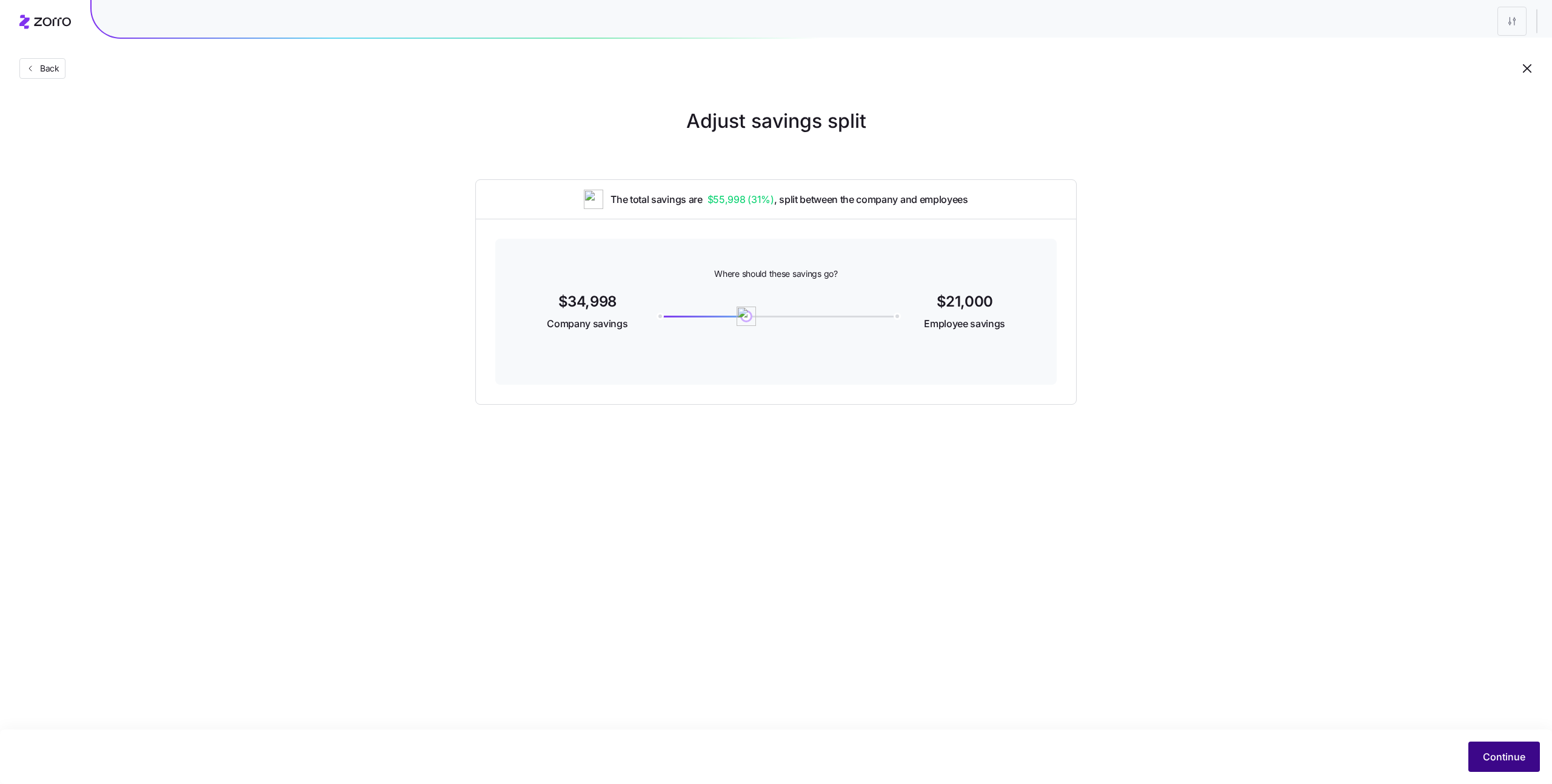
click at [1472, 752] on button "Continue" at bounding box center [1504, 756] width 72 height 30
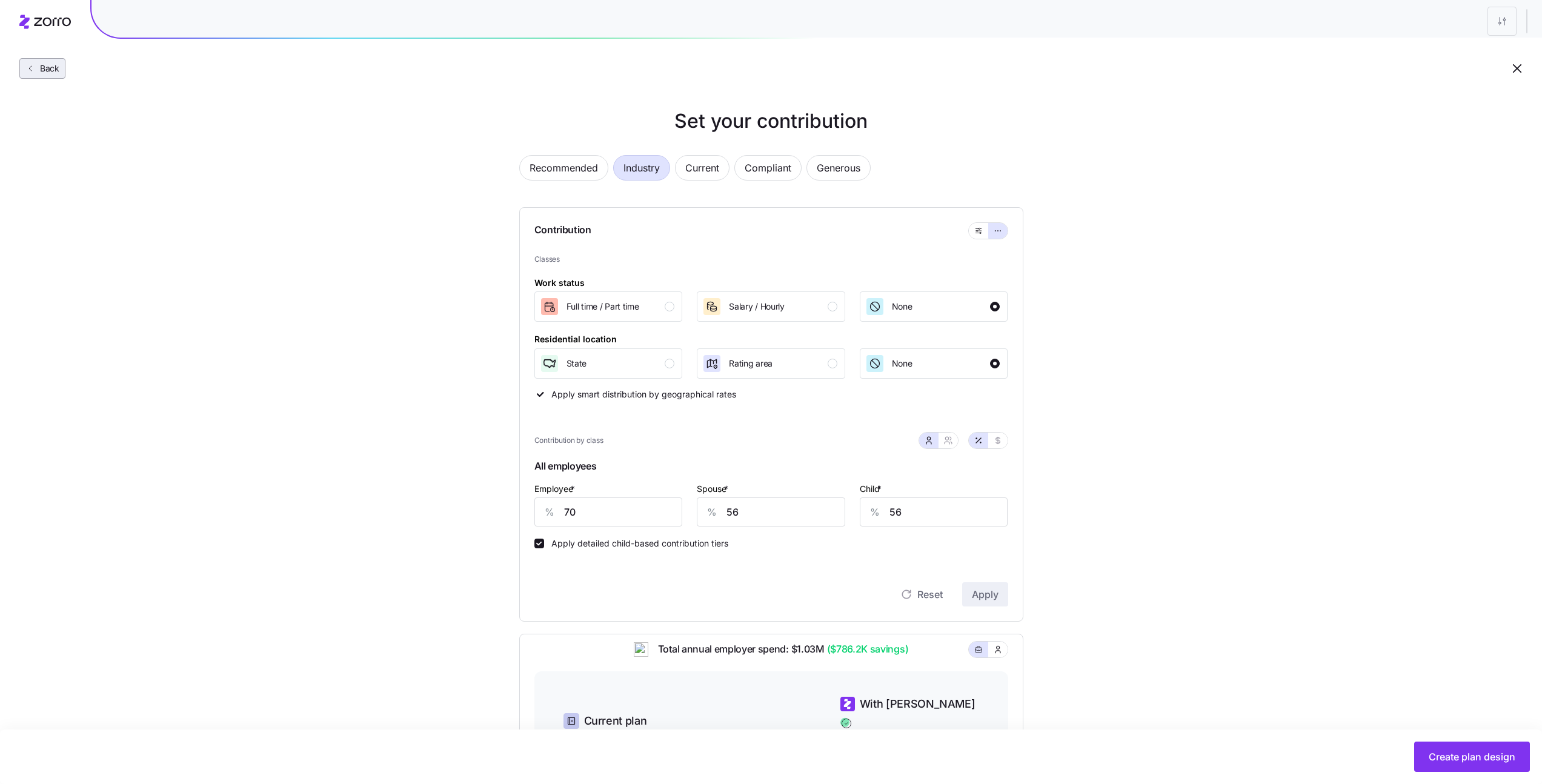
click at [20, 66] on button "Back" at bounding box center [42, 68] width 46 height 21
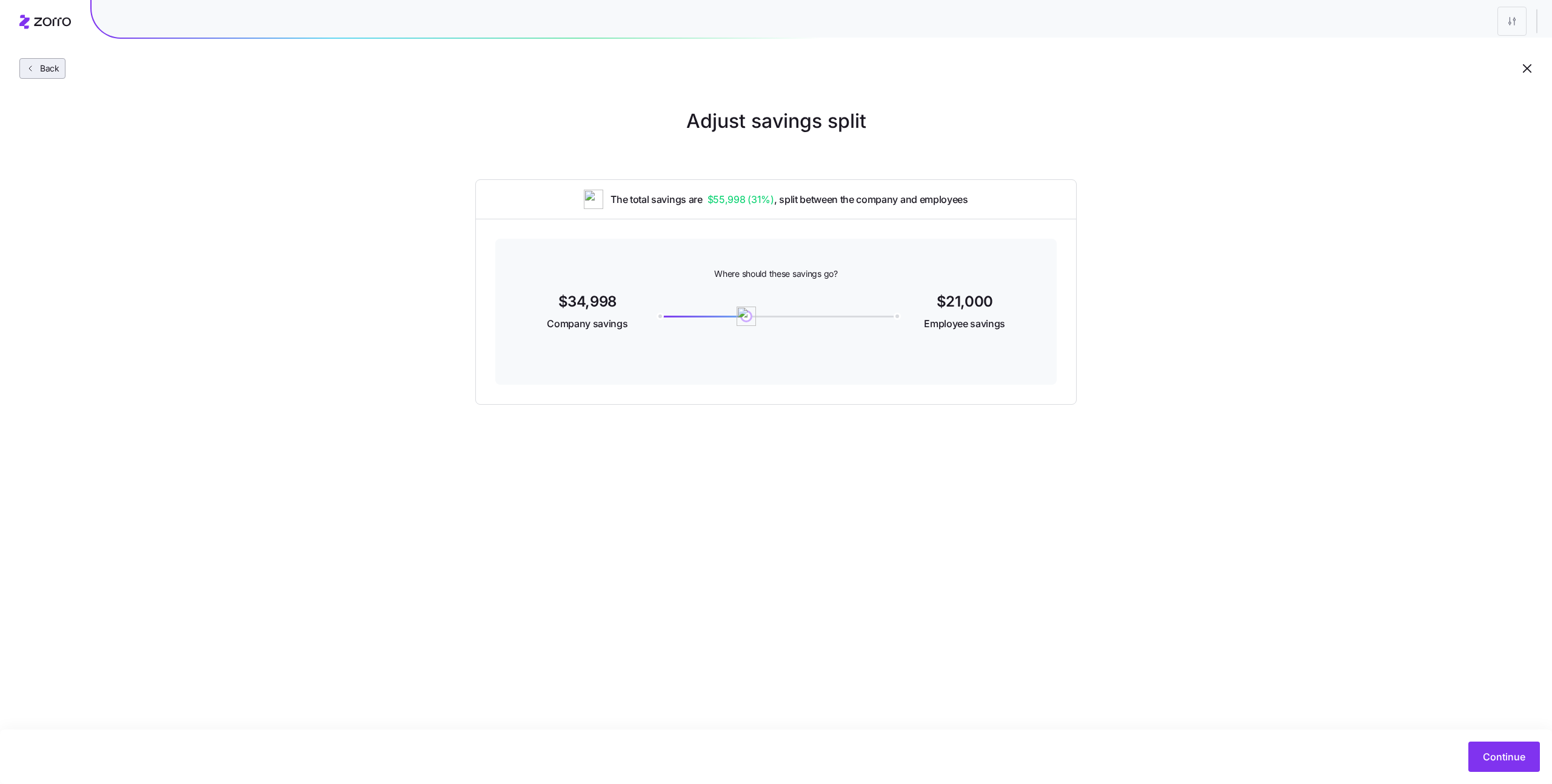
click at [37, 66] on span "Back" at bounding box center [47, 68] width 25 height 12
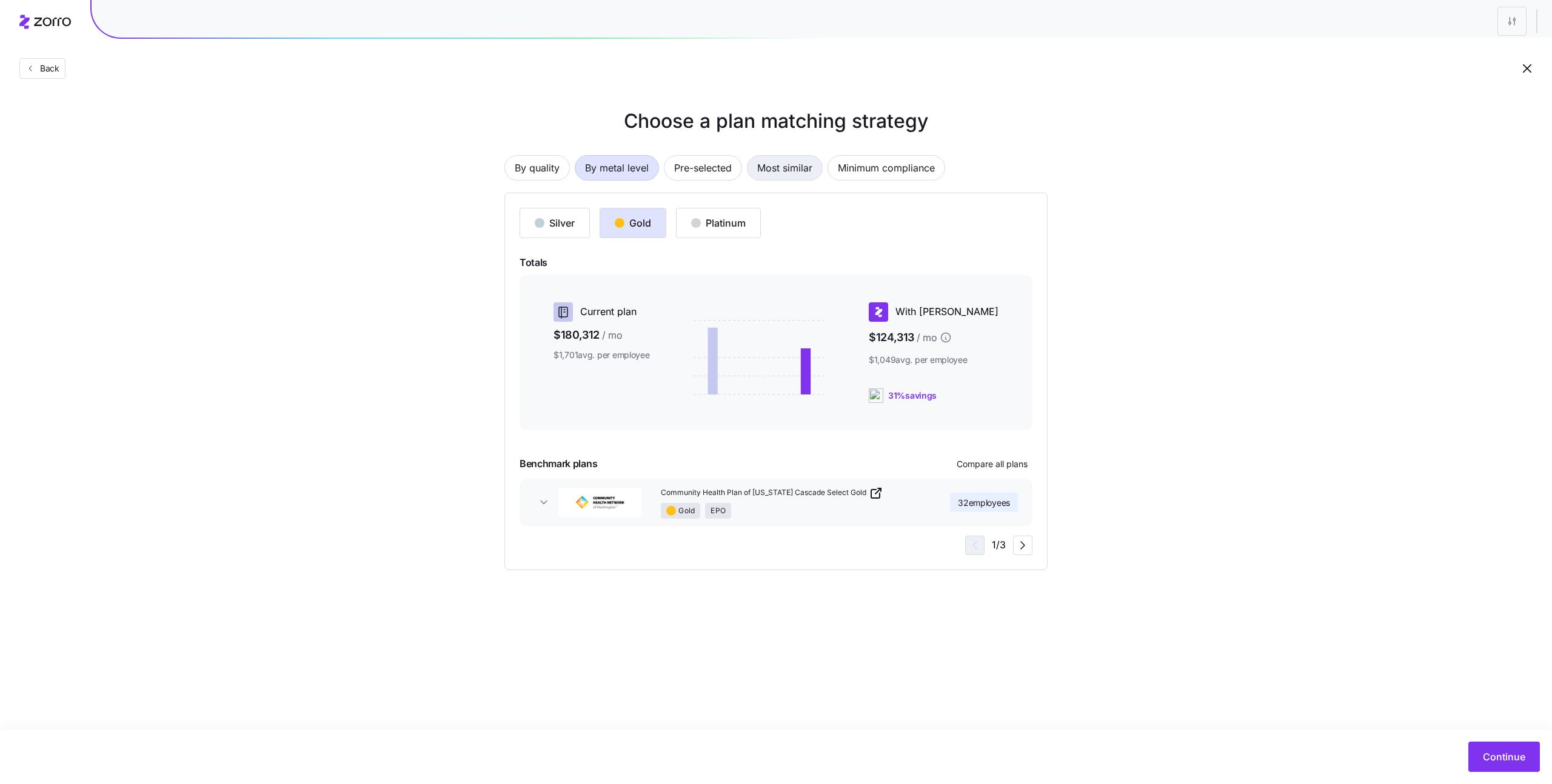
click at [784, 170] on span "Most similar" at bounding box center [784, 168] width 55 height 25
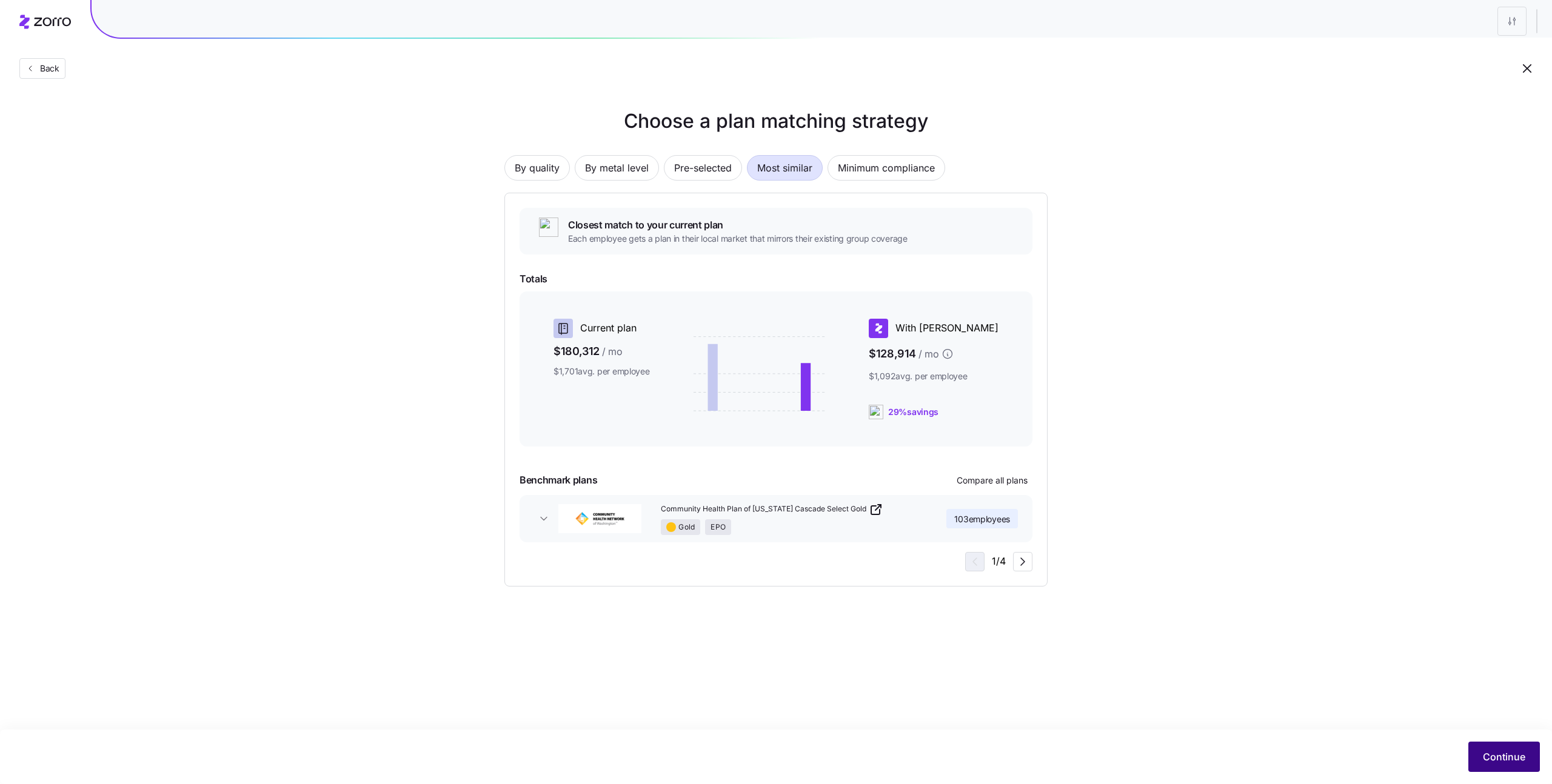
click at [1483, 759] on span "Continue" at bounding box center [1504, 756] width 43 height 15
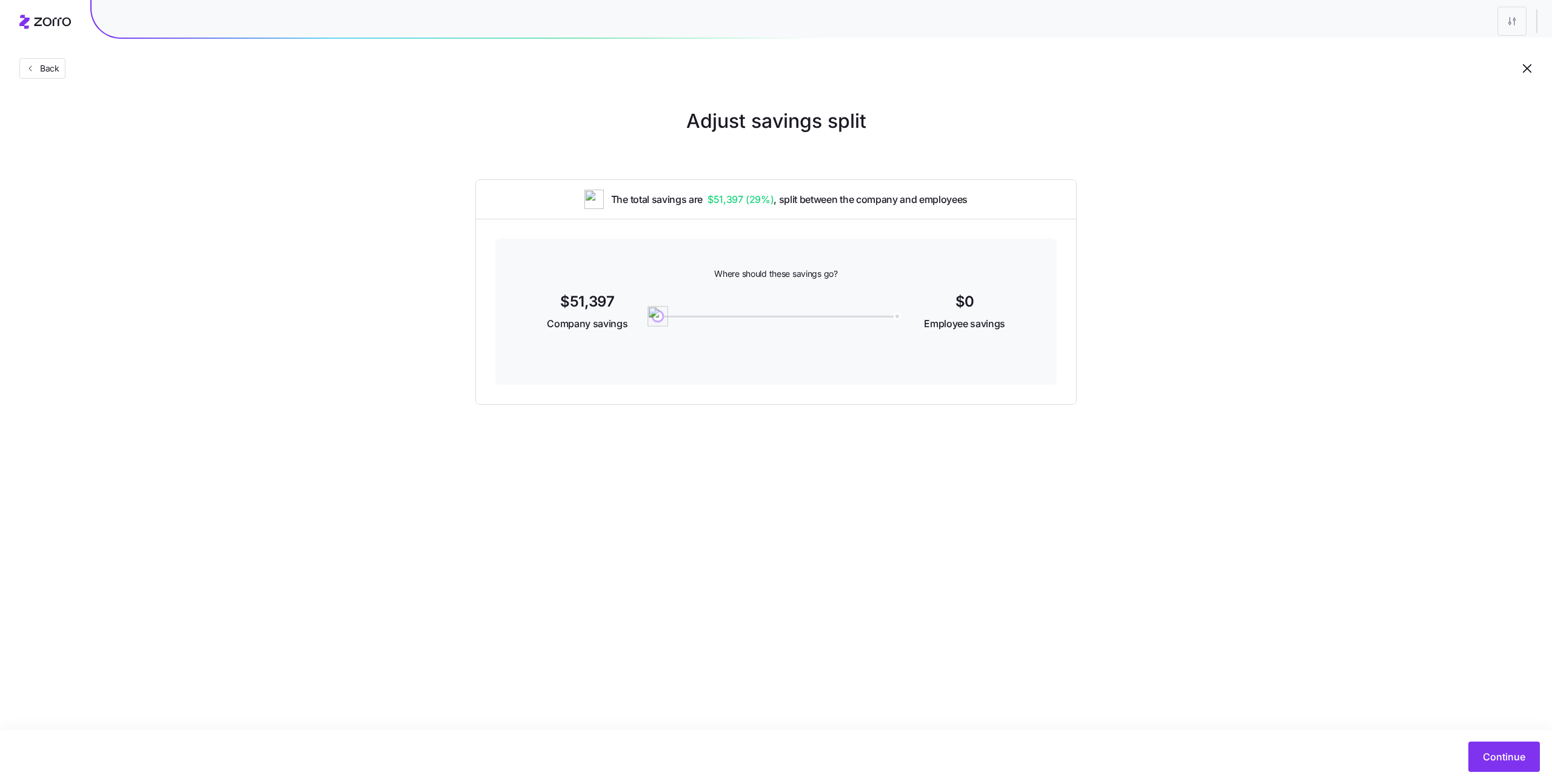
click at [724, 316] on div "0" at bounding box center [776, 316] width 237 height 2
click at [1487, 758] on span "Continue" at bounding box center [1504, 756] width 43 height 15
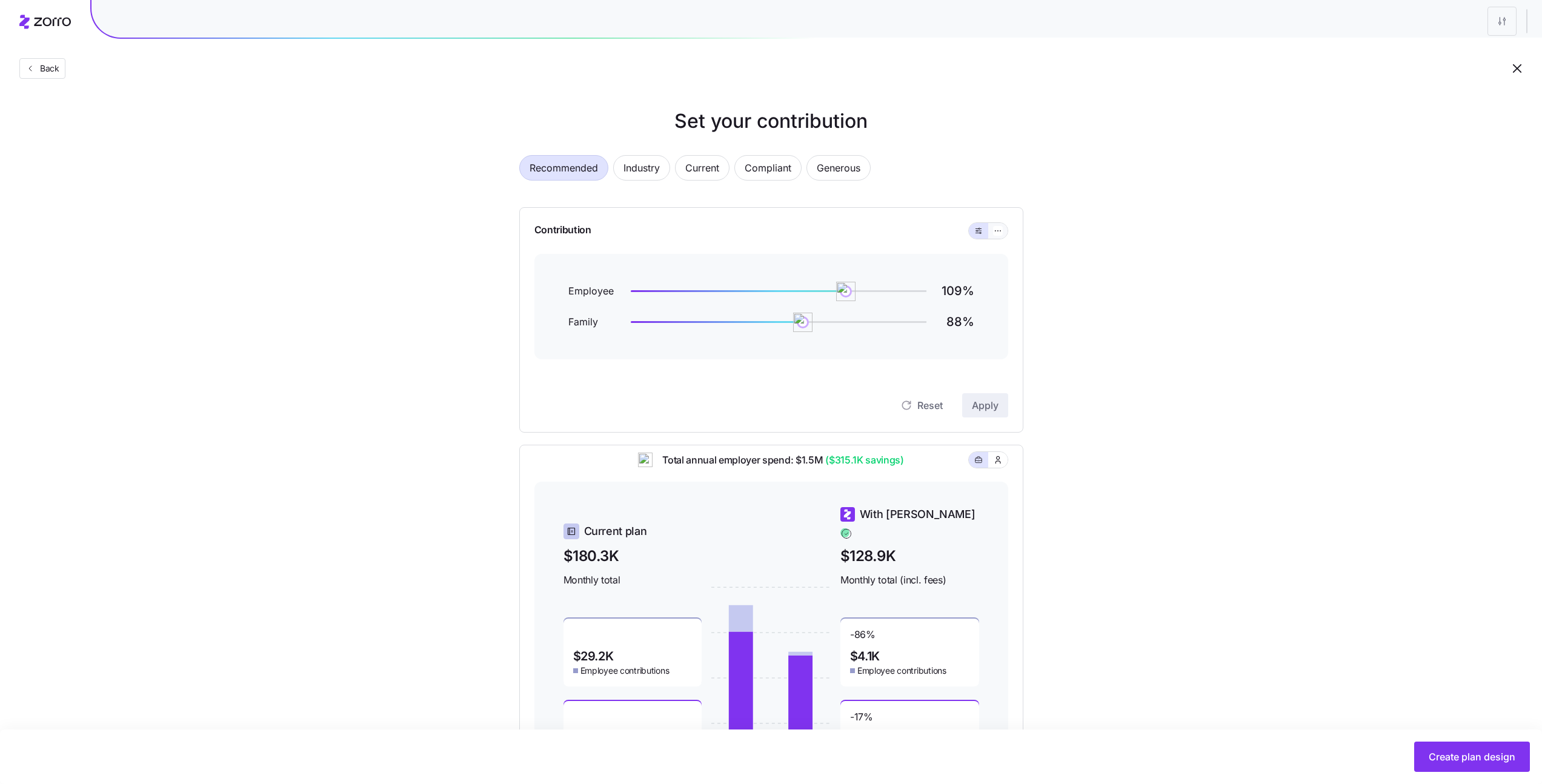
click at [1005, 232] on button "button" at bounding box center [998, 231] width 19 height 15
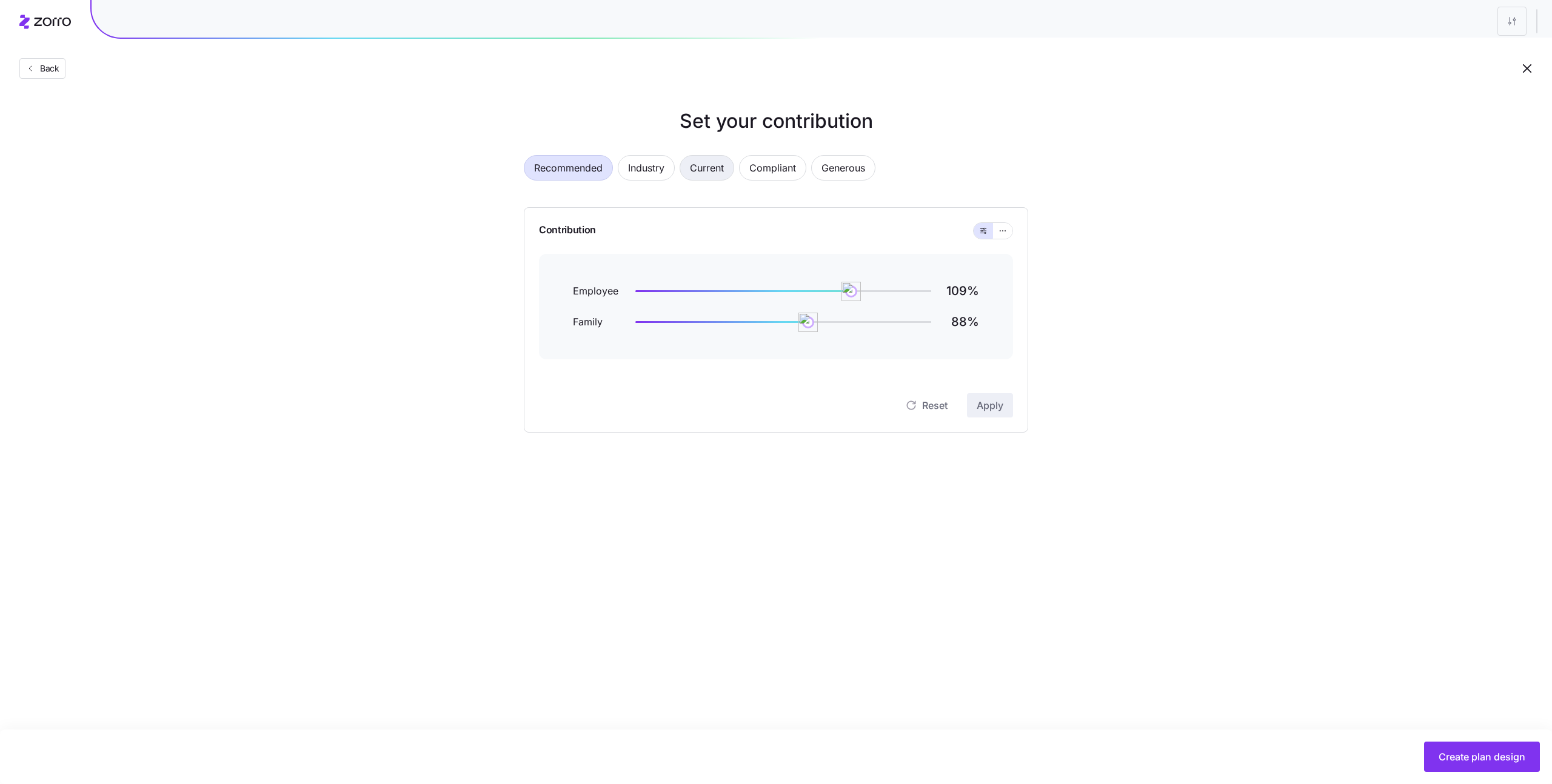
click at [706, 170] on span "Current" at bounding box center [706, 168] width 34 height 25
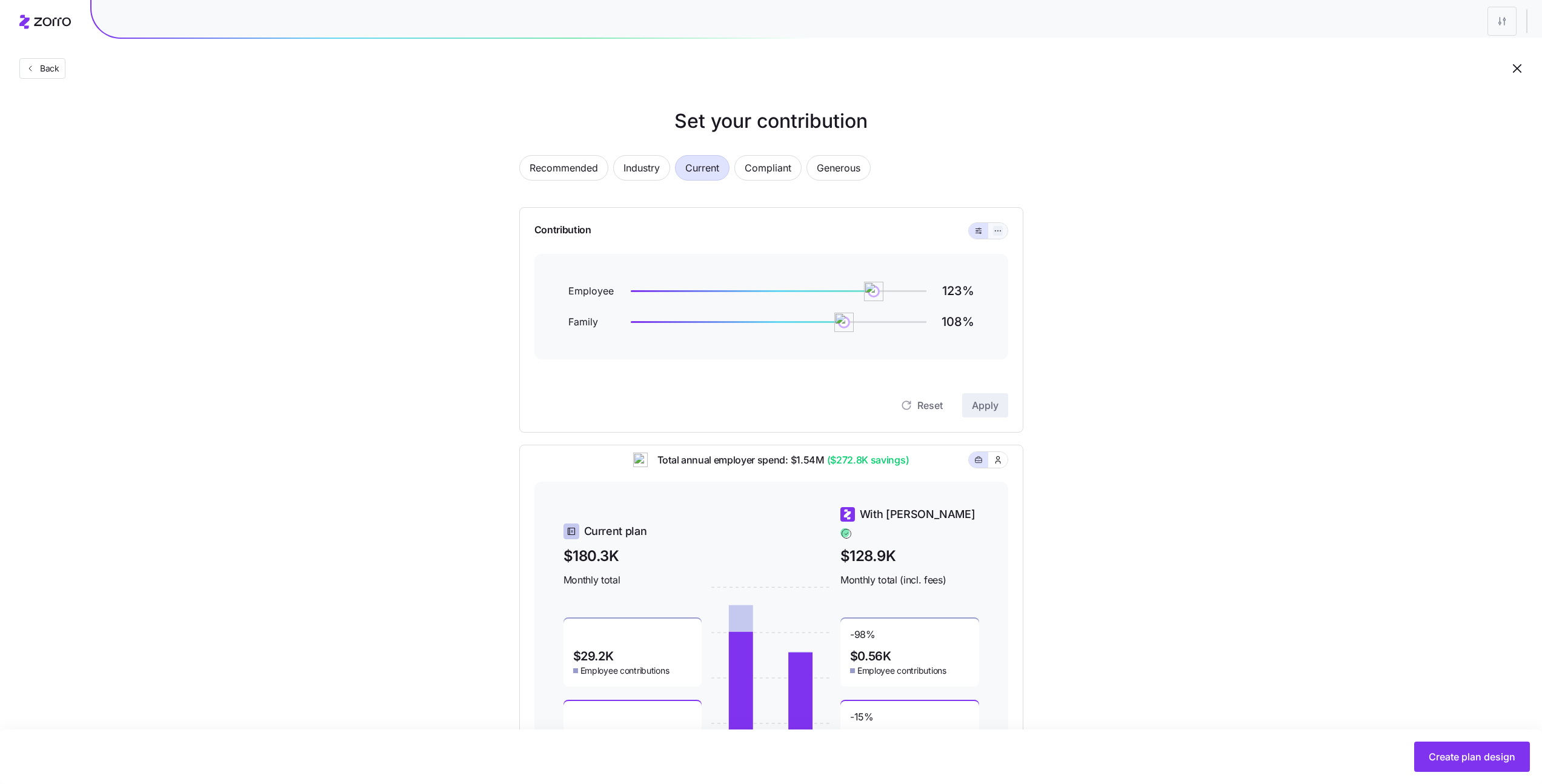
click at [1000, 232] on icon "button" at bounding box center [998, 230] width 8 height 15
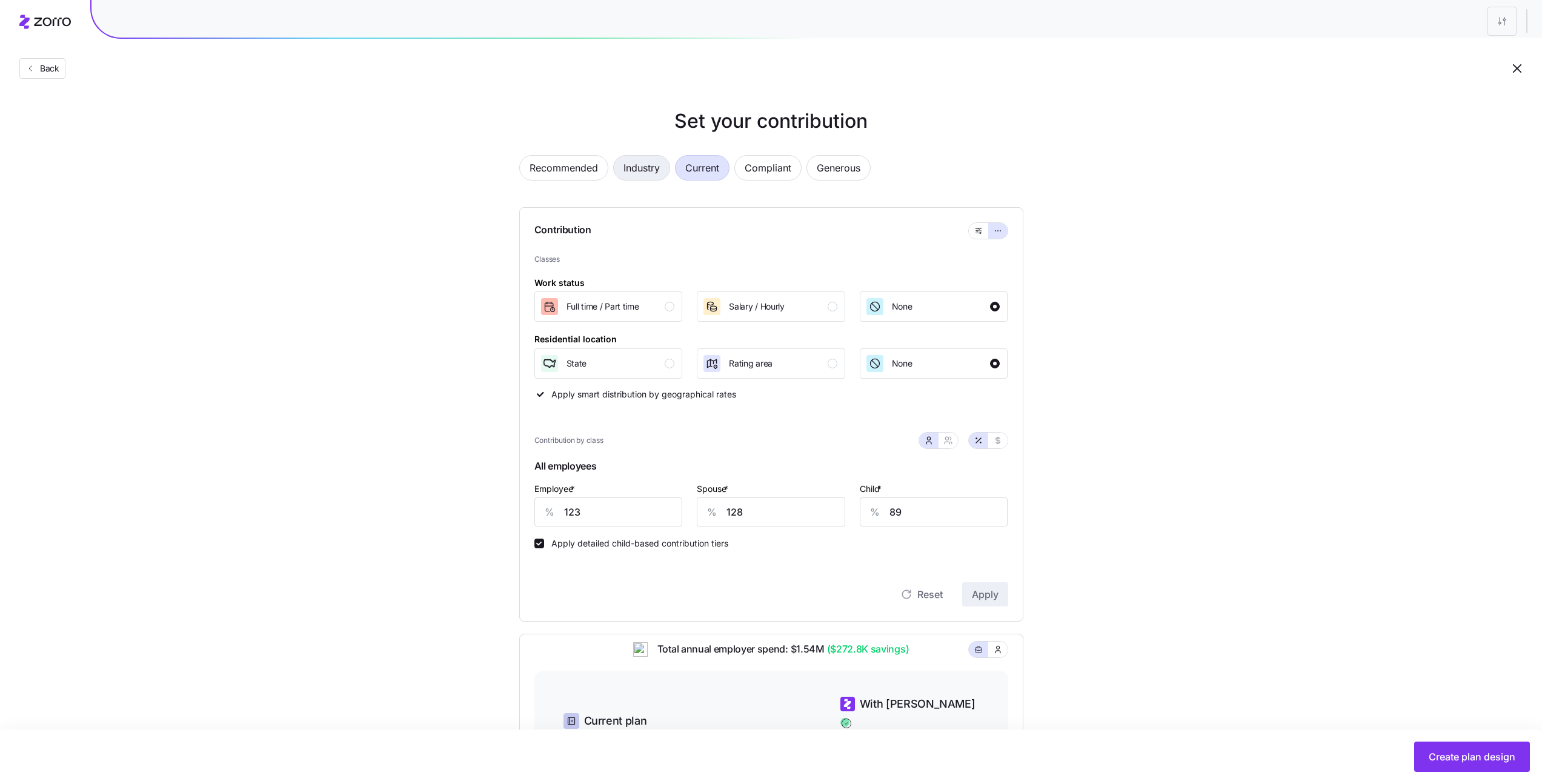
click at [630, 164] on span "Industry" at bounding box center [642, 168] width 36 height 25
type input "67"
type input "54"
click at [50, 72] on span "Back" at bounding box center [47, 68] width 25 height 12
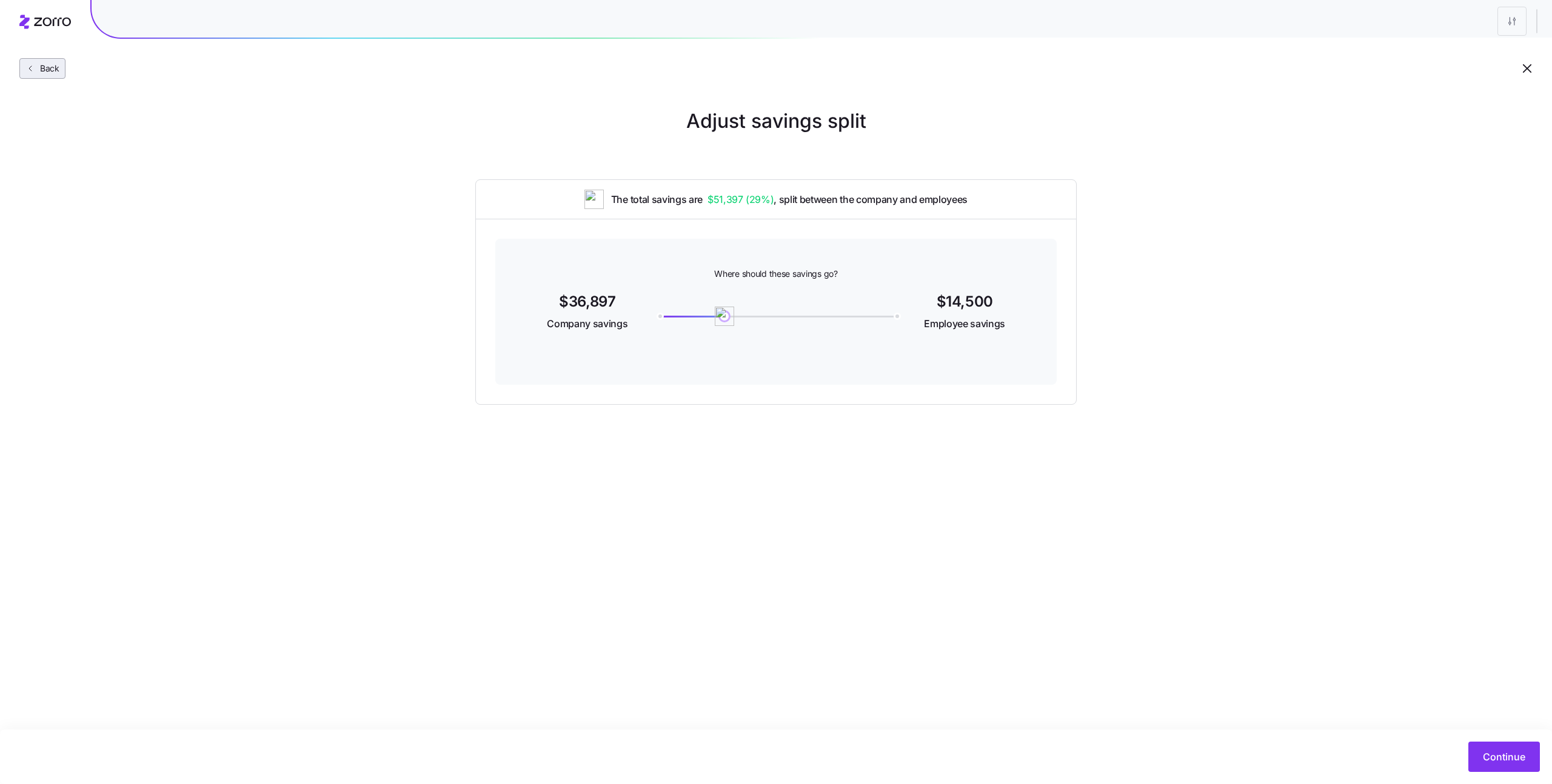
click at [40, 73] on span "Back" at bounding box center [47, 68] width 25 height 12
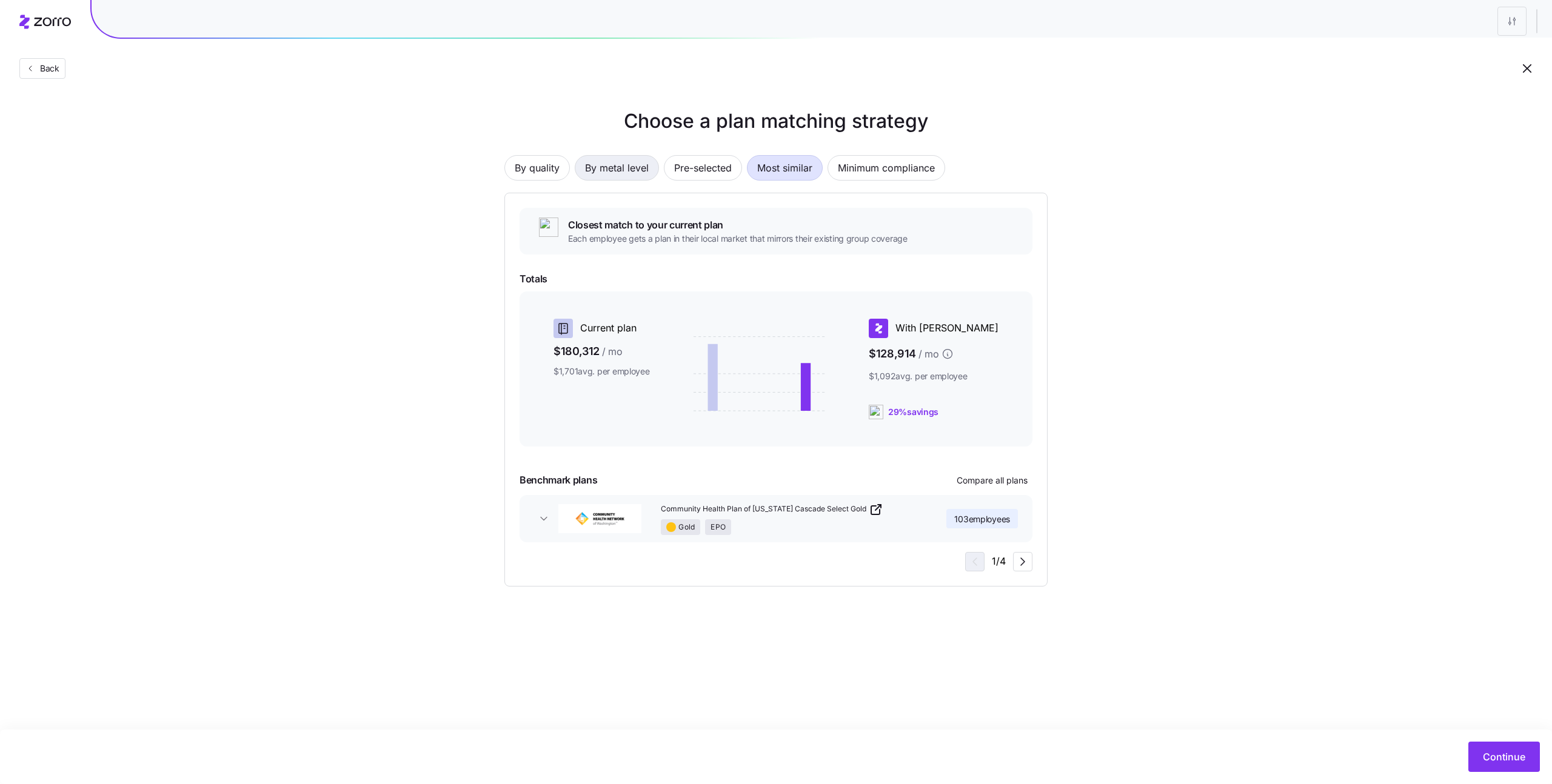
click at [622, 167] on span "By metal level" at bounding box center [617, 168] width 64 height 25
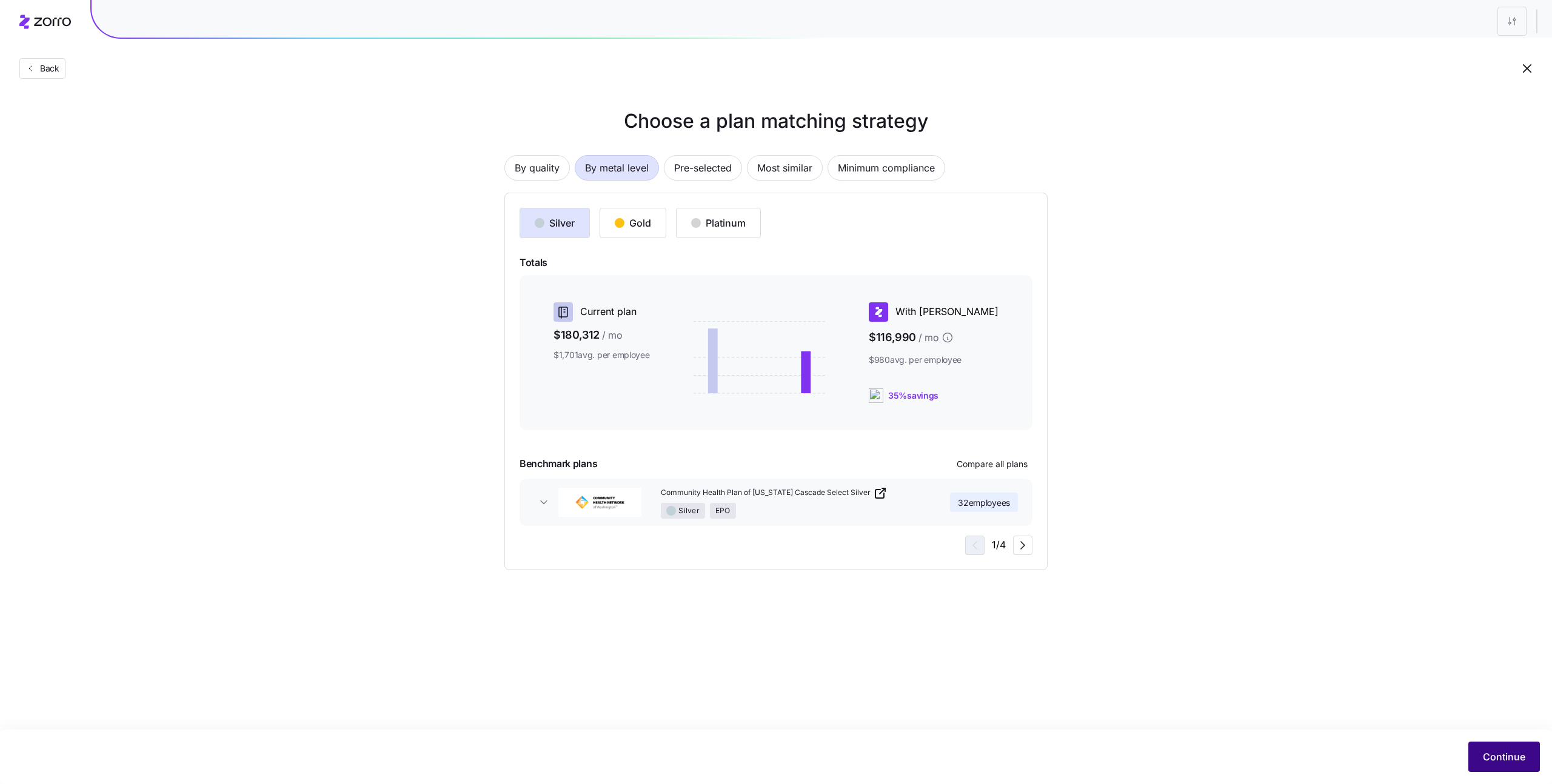
click at [1484, 758] on span "Continue" at bounding box center [1504, 756] width 43 height 15
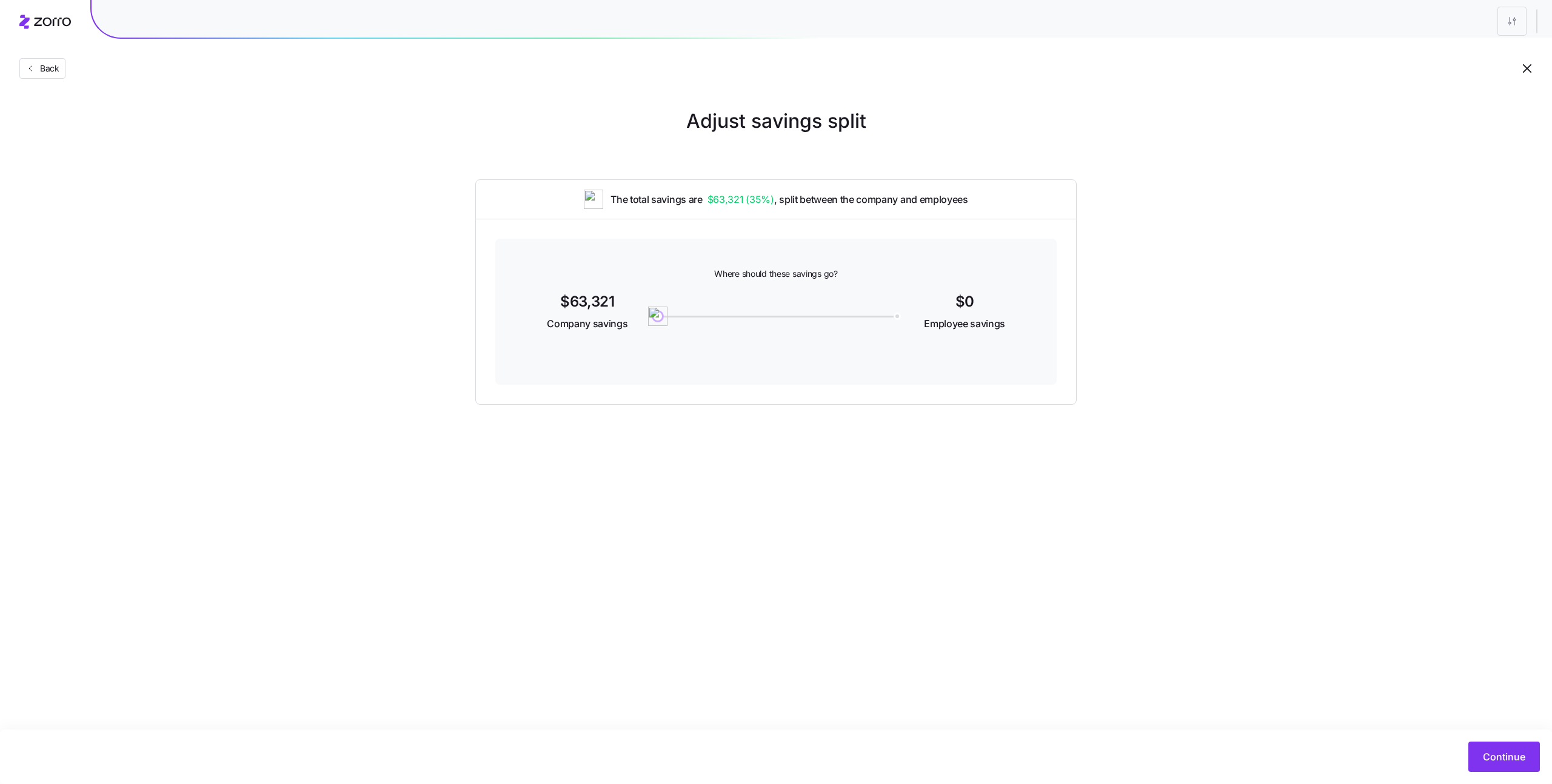
click at [1540, 21] on div at bounding box center [822, 16] width 1460 height 43
click at [1511, 23] on html "Back Adjust savings split The total savings are $63,321 ( 35% ) , split between…" at bounding box center [776, 392] width 1552 height 784
click at [1510, 747] on button "Continue" at bounding box center [1504, 756] width 72 height 30
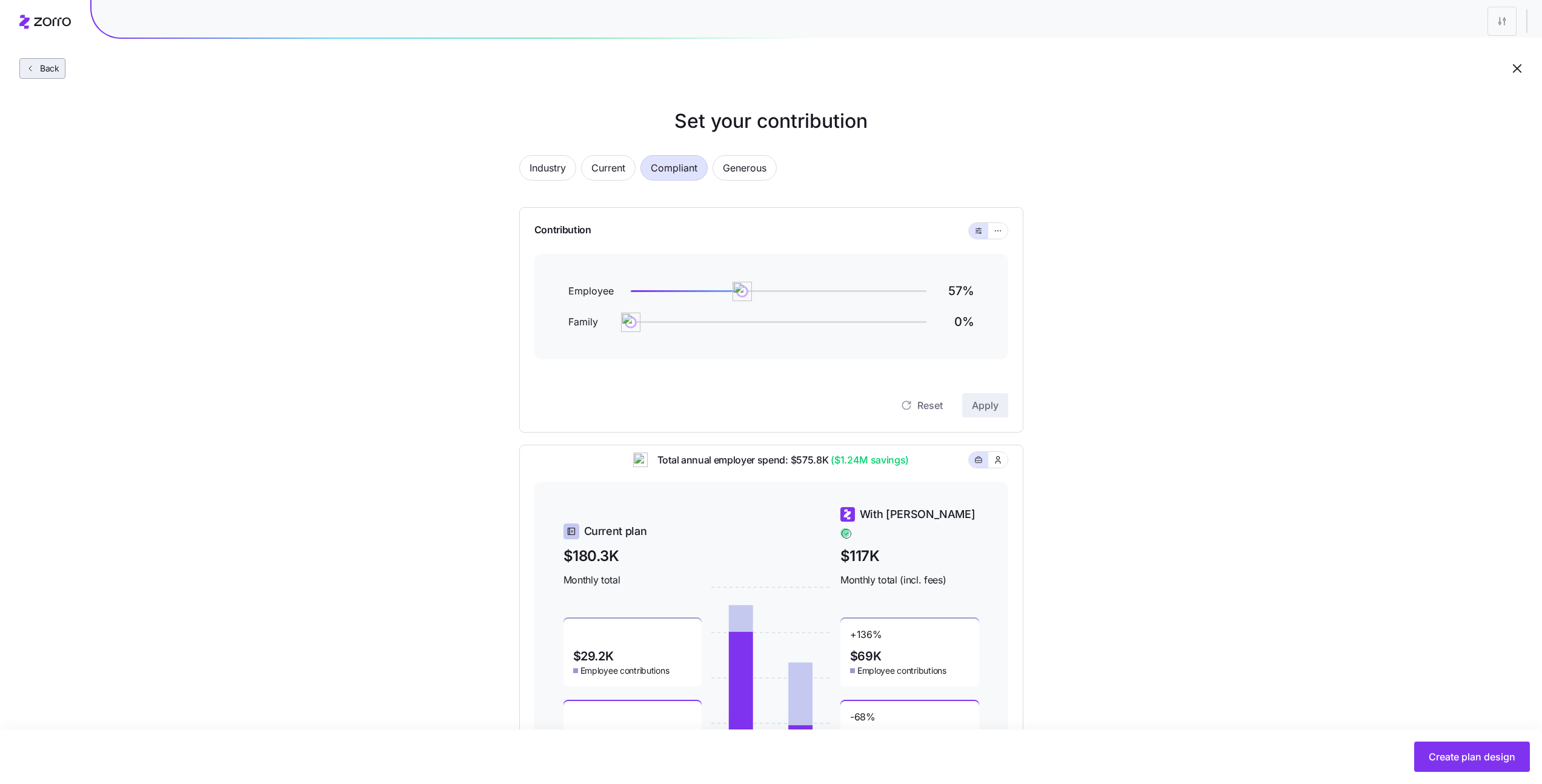
click at [32, 68] on icon "button" at bounding box center [30, 68] width 10 height 10
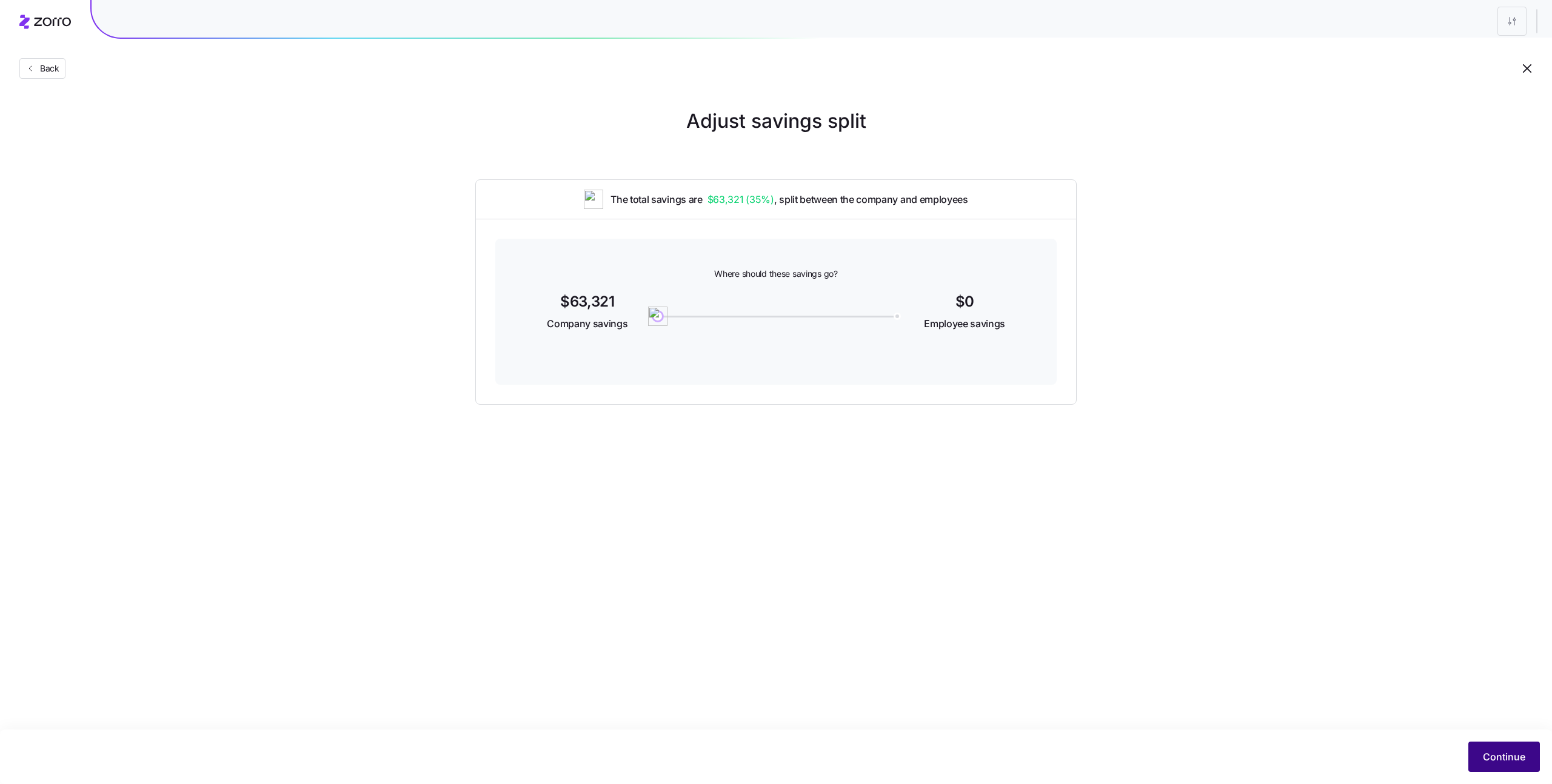
click at [1489, 751] on span "Continue" at bounding box center [1504, 756] width 43 height 15
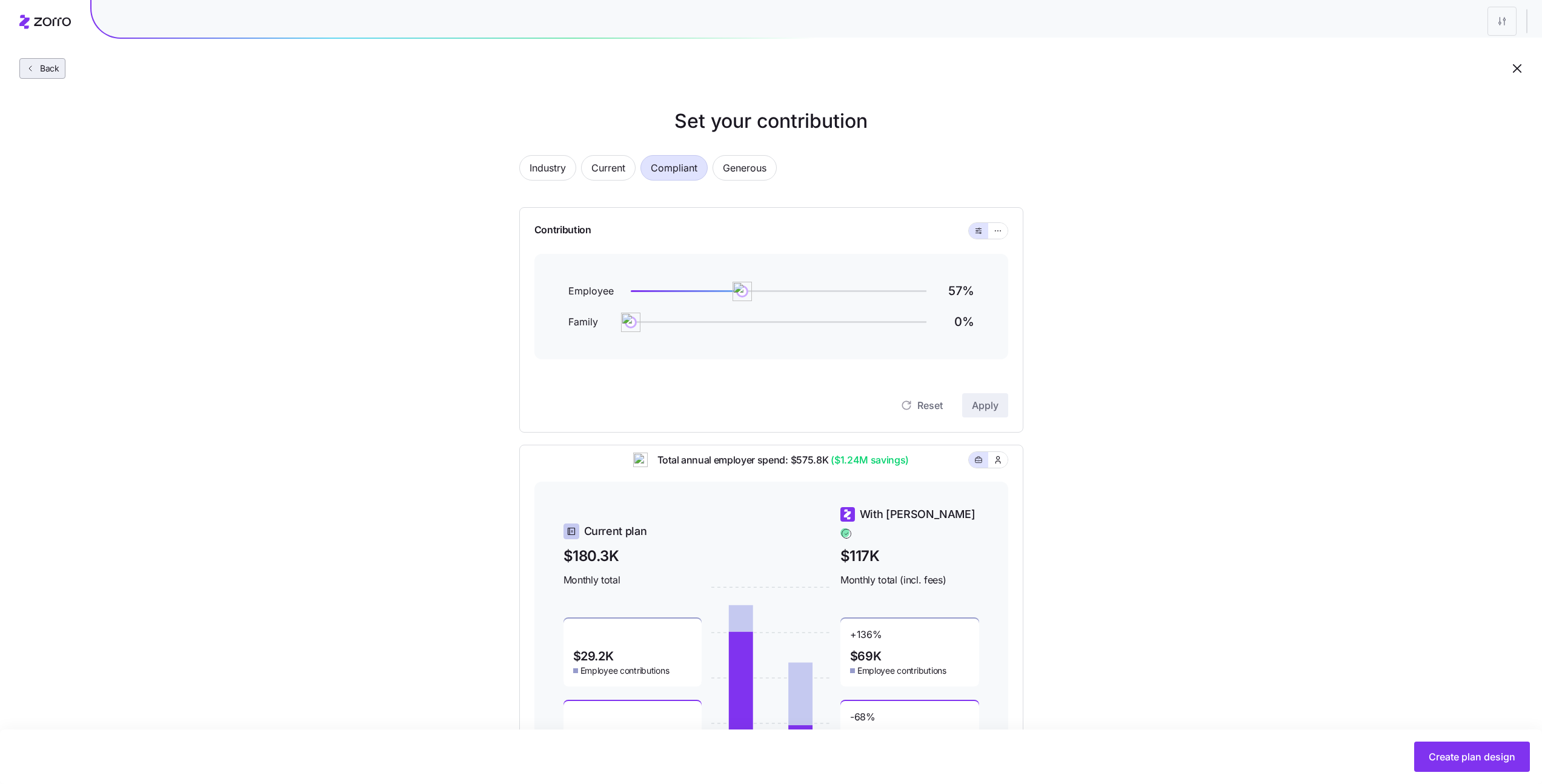
click at [25, 68] on icon "button" at bounding box center [30, 68] width 10 height 10
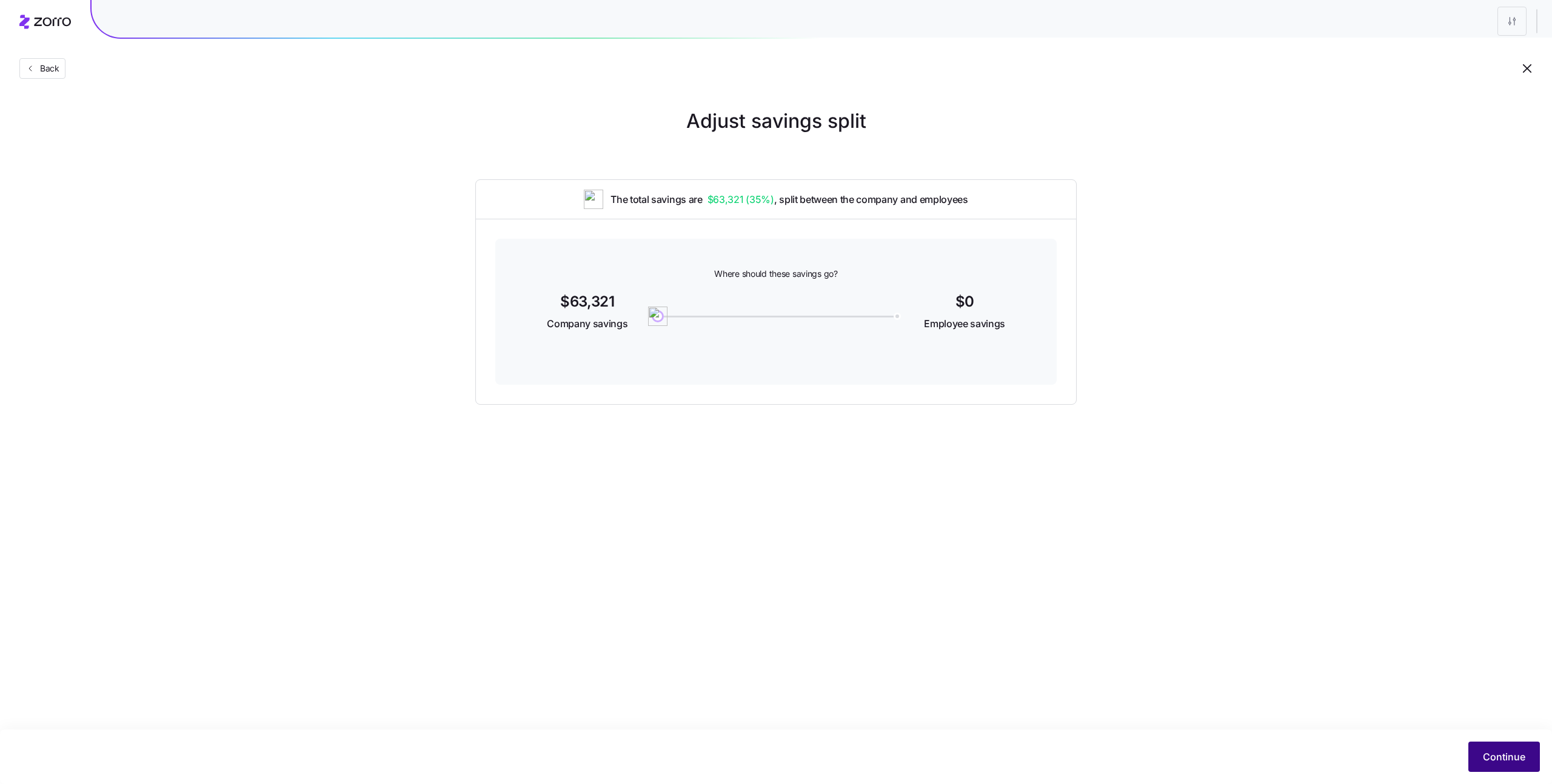
click at [1509, 745] on button "Continue" at bounding box center [1504, 756] width 72 height 30
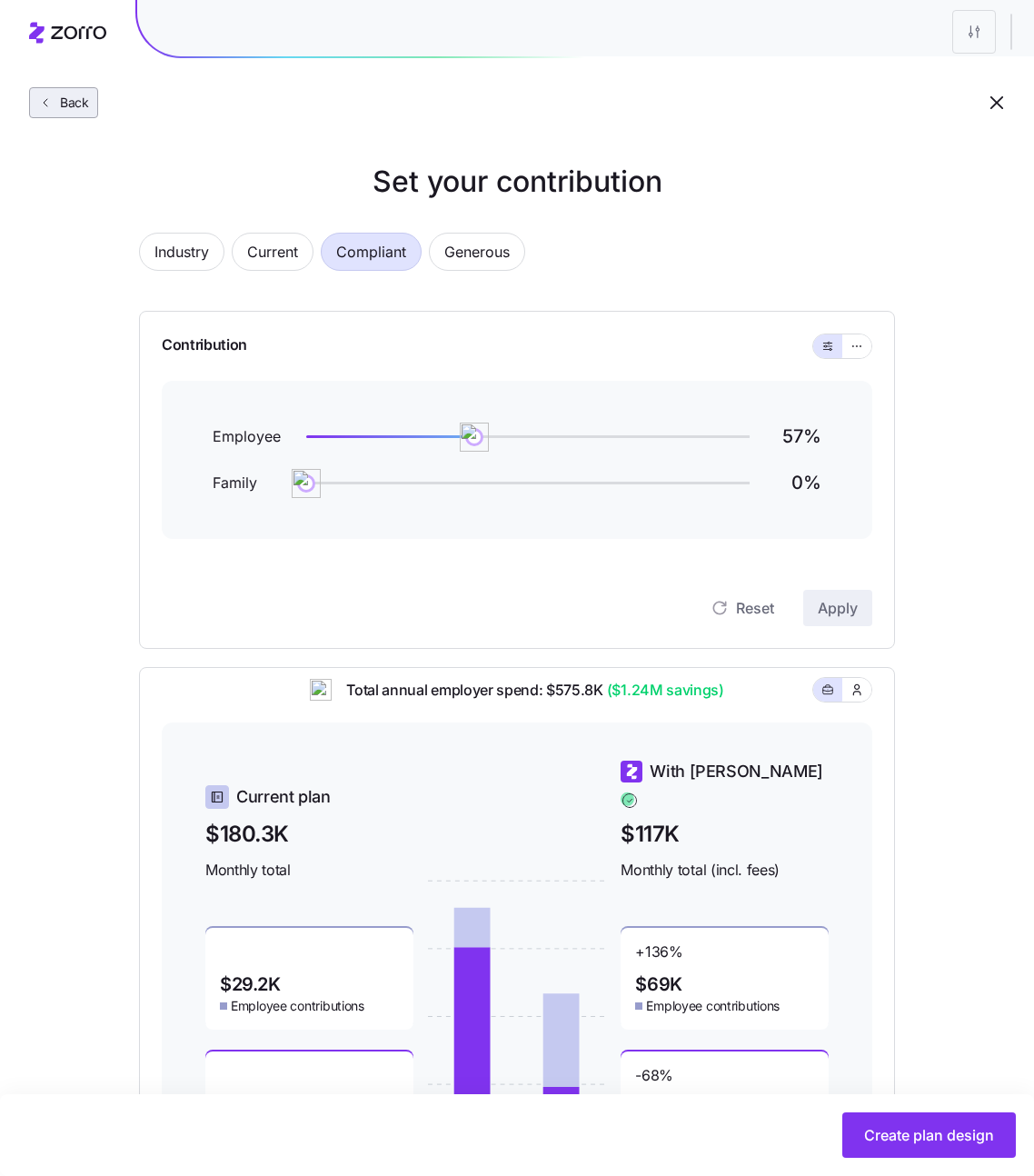
click at [60, 111] on span "Back" at bounding box center [71, 103] width 37 height 18
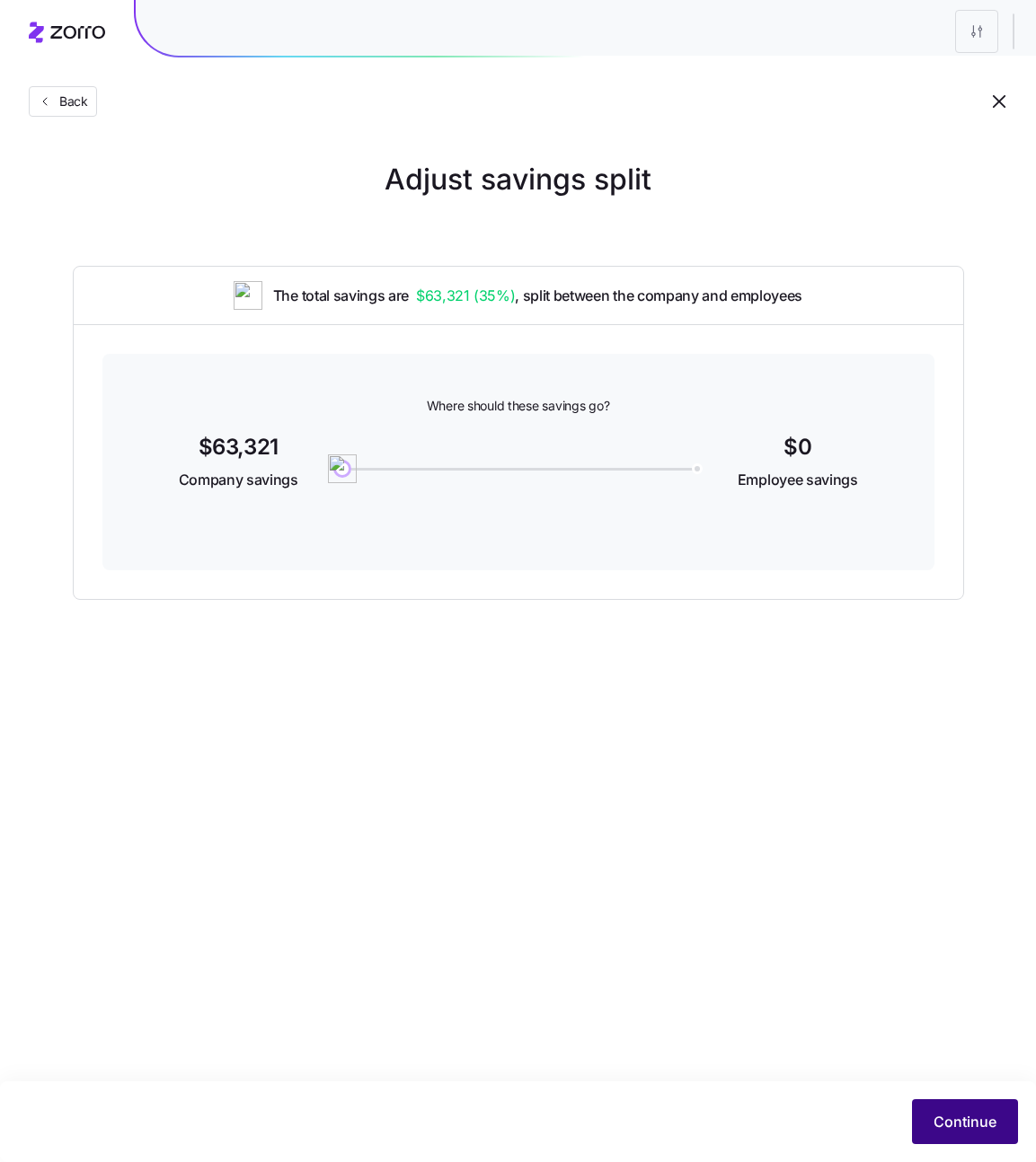
click at [932, 1127] on button "Continue" at bounding box center [964, 1121] width 106 height 45
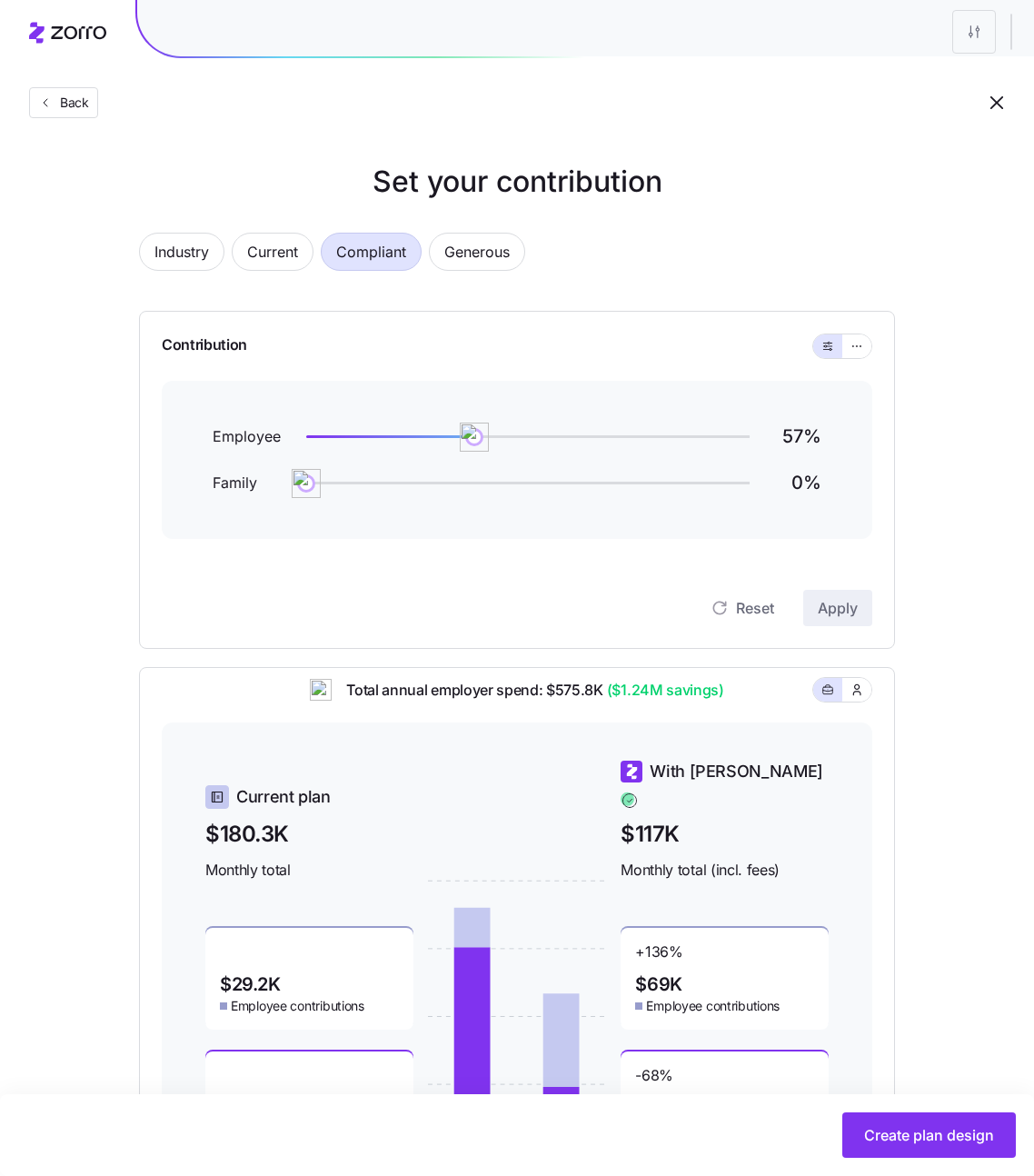
click at [96, 118] on div "Back" at bounding box center [517, 66] width 1034 height 133
click at [71, 110] on span "Back" at bounding box center [71, 103] width 37 height 18
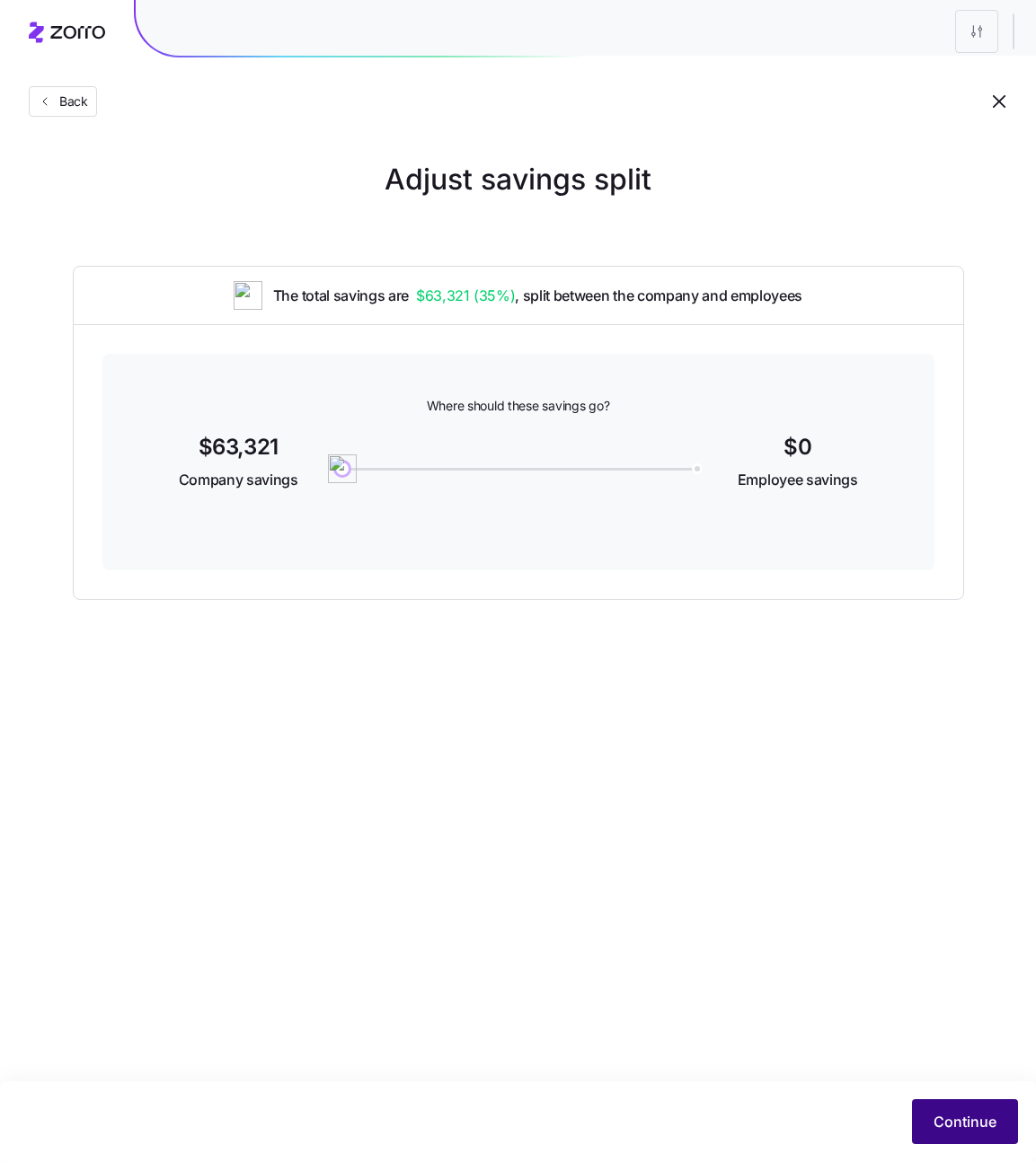
click at [943, 1130] on span "Continue" at bounding box center [965, 1121] width 63 height 22
